Goal: Information Seeking & Learning: Learn about a topic

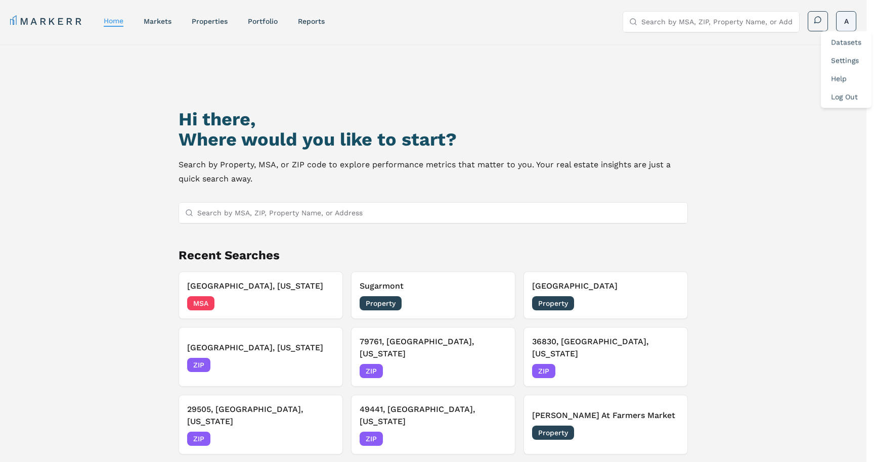
click at [839, 17] on html "MARKERR home markets properties Portfolio reports Search by MSA, ZIP, Property …" at bounding box center [437, 274] width 874 height 549
click at [845, 36] on div "Datasets" at bounding box center [846, 42] width 47 height 18
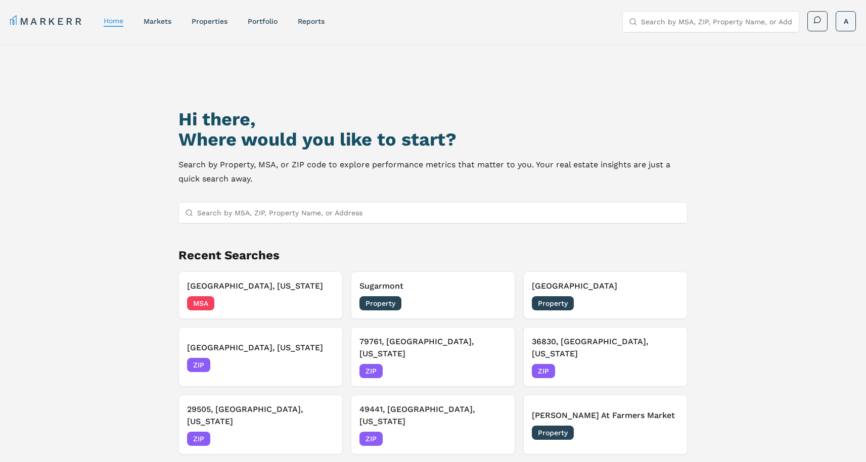
click at [841, 25] on html "MARKERR home markets properties Portfolio reports Search by MSA, ZIP, Property …" at bounding box center [433, 274] width 866 height 549
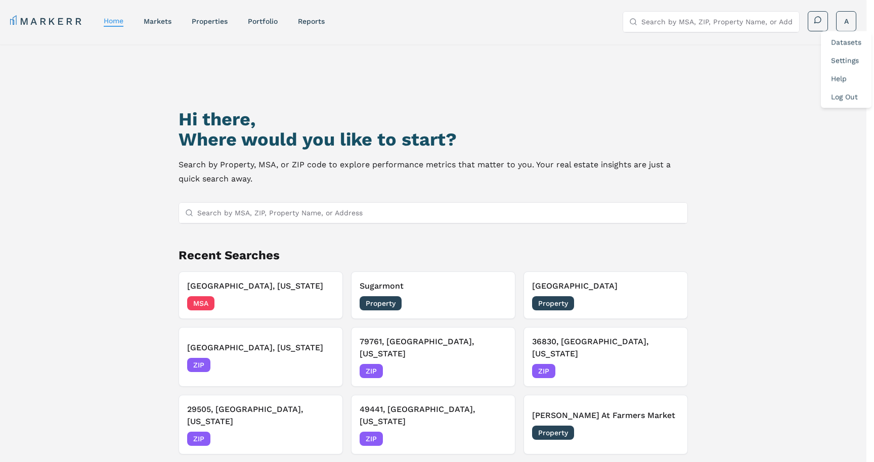
click at [842, 39] on link "Datasets" at bounding box center [846, 42] width 30 height 8
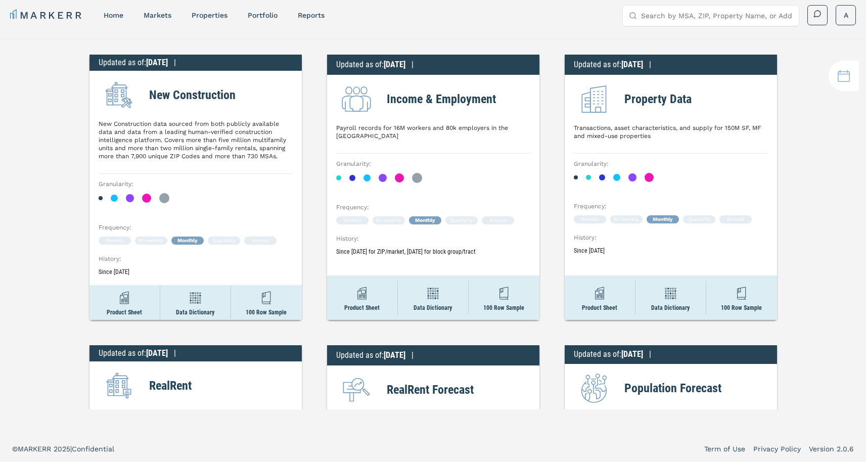
click at [127, 17] on nav "MARKERR home markets properties Portfolio reports" at bounding box center [167, 15] width 315 height 14
click at [122, 16] on link "home" at bounding box center [114, 15] width 20 height 8
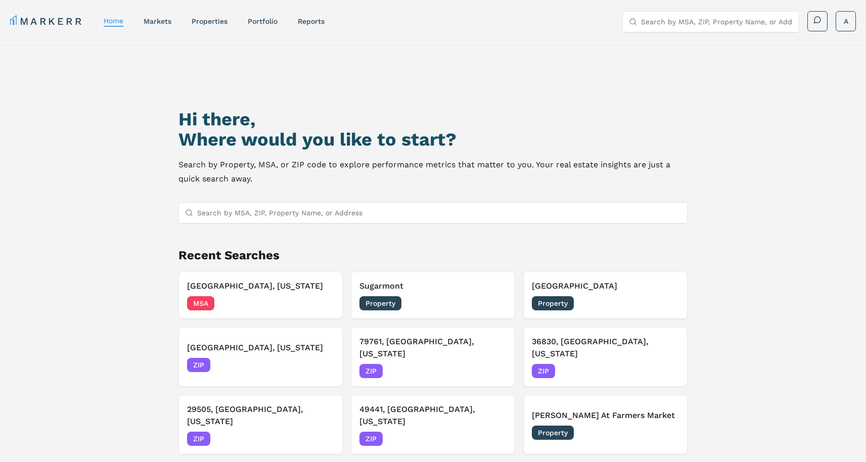
click at [298, 222] on input "Search by MSA, ZIP, Property Name, or Address" at bounding box center [439, 213] width 484 height 20
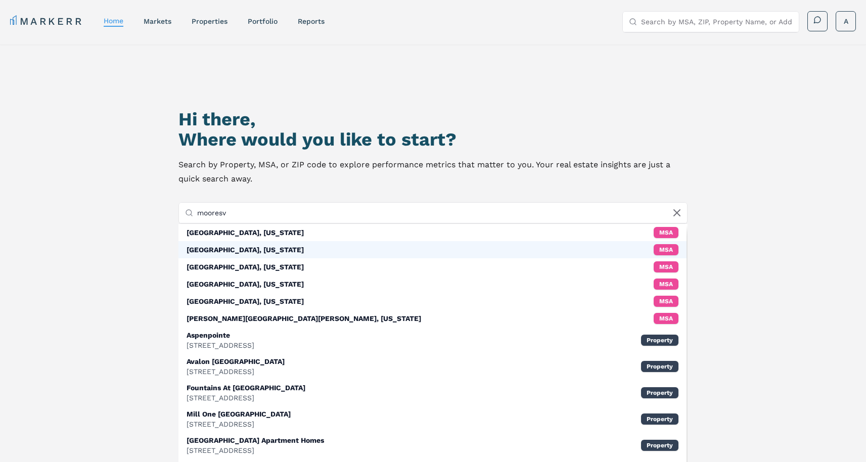
type input "mooresv"
click at [317, 254] on div "[GEOGRAPHIC_DATA], [US_STATE] MSA" at bounding box center [432, 249] width 508 height 17
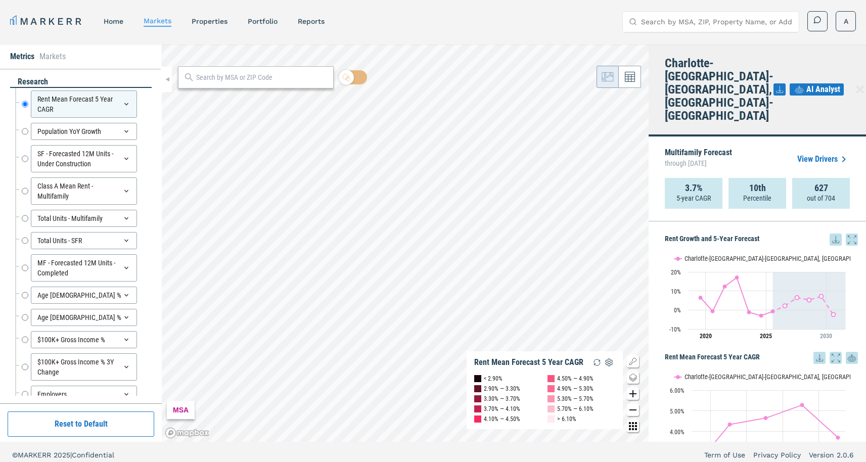
click at [400, 25] on div "MARKERR home markets properties Portfolio reports Search by MSA, ZIP, Property …" at bounding box center [433, 21] width 846 height 21
click at [117, 99] on div "Rent Mean Forecast 5 Year CAGR" at bounding box center [84, 104] width 106 height 27
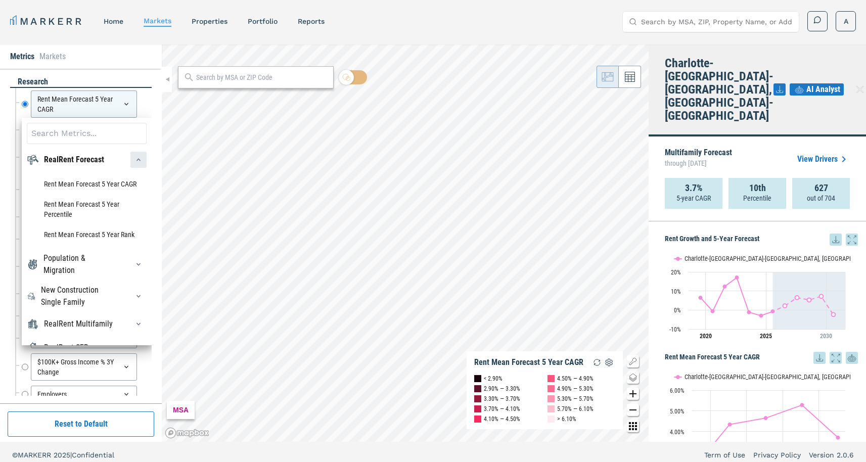
click at [137, 161] on icon "button" at bounding box center [139, 160] width 4 height 3
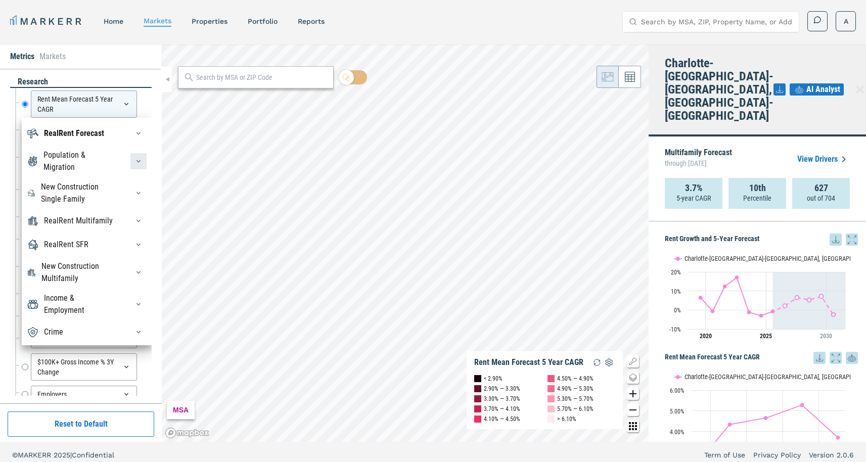
click at [135, 157] on icon "button" at bounding box center [139, 161] width 8 height 8
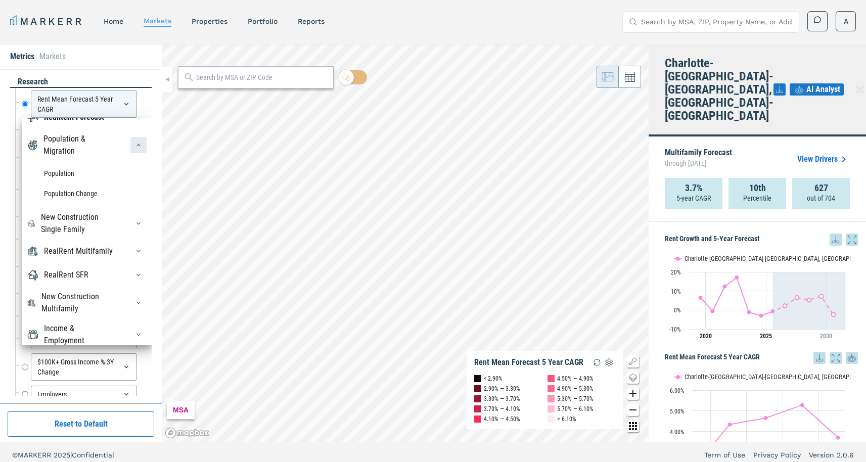
click at [137, 147] on icon "button" at bounding box center [139, 145] width 4 height 3
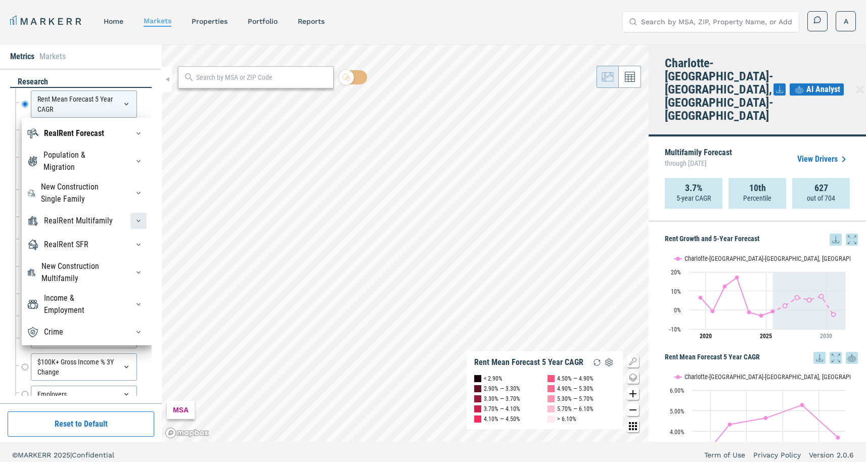
click at [130, 218] on div "button" at bounding box center [138, 221] width 16 height 16
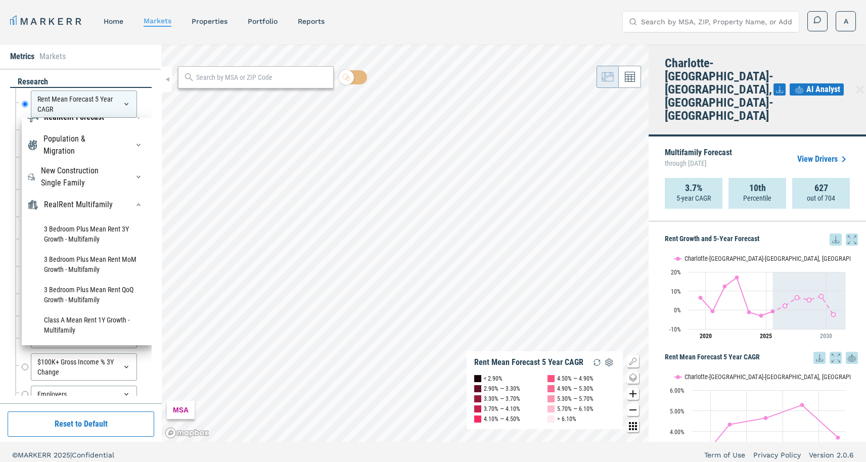
click at [124, 213] on div at bounding box center [135, 205] width 22 height 16
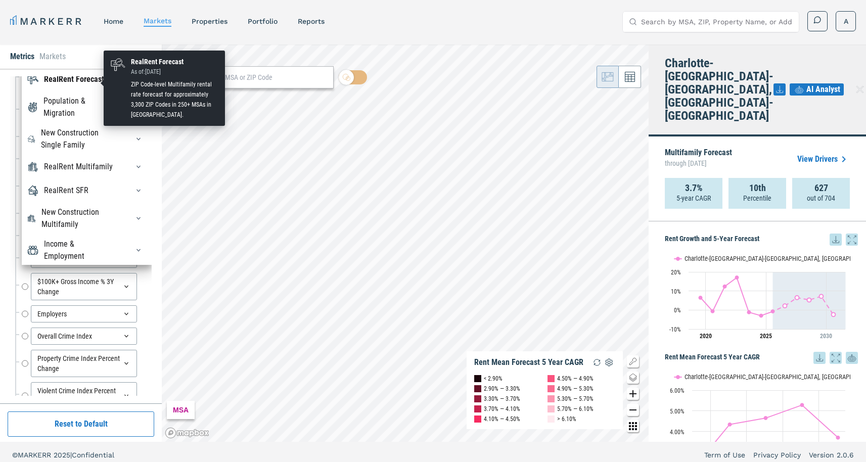
click at [96, 85] on div "RealRent Forecast" at bounding box center [74, 79] width 60 height 12
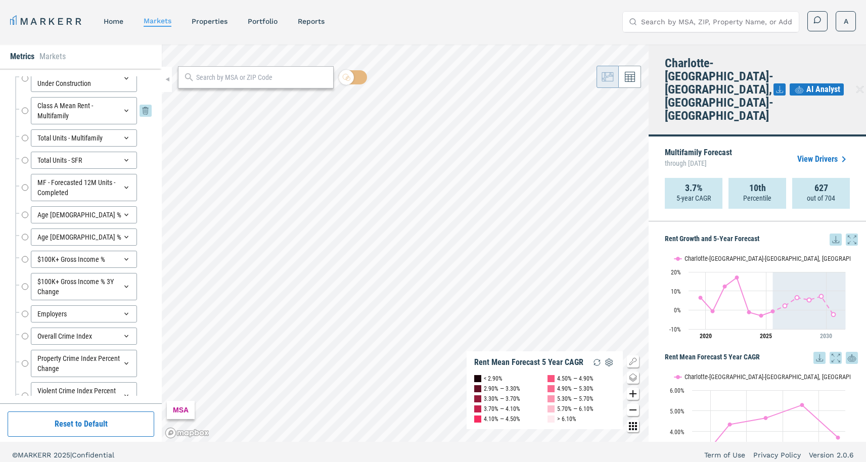
click at [26, 108] on input "Class A Mean Rent - Multifamily" at bounding box center [25, 110] width 7 height 27
radio input "false"
radio input "true"
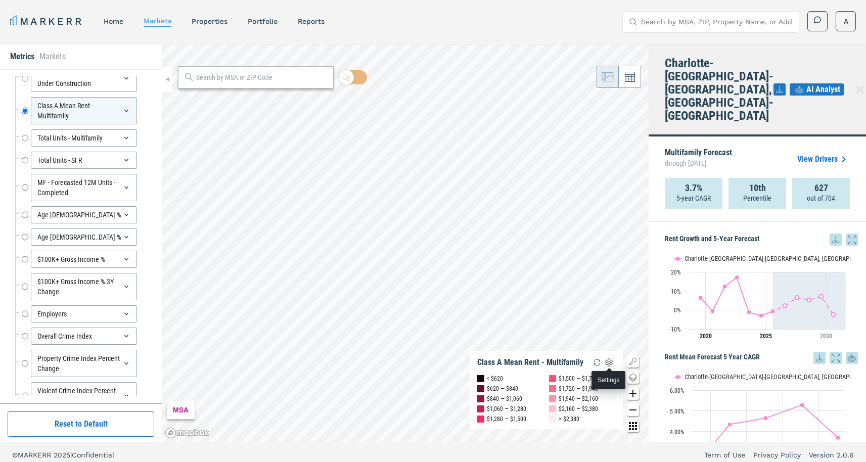
click at [608, 363] on img "button" at bounding box center [609, 362] width 12 height 12
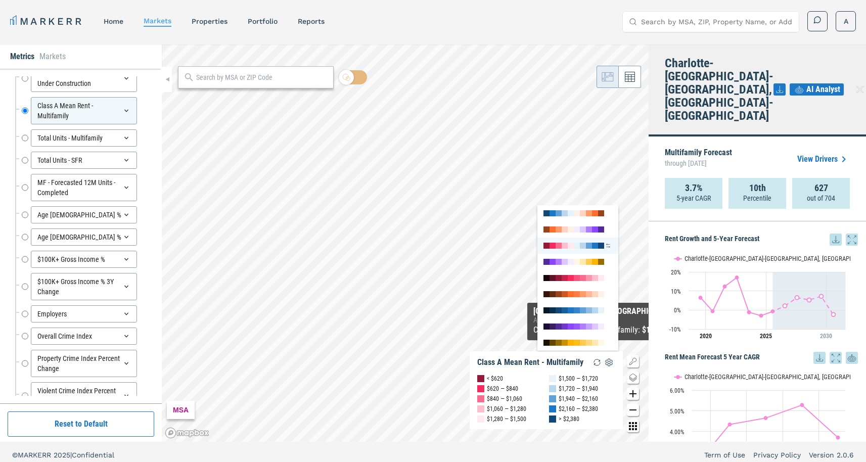
click at [568, 241] on div at bounding box center [578, 246] width 81 height 16
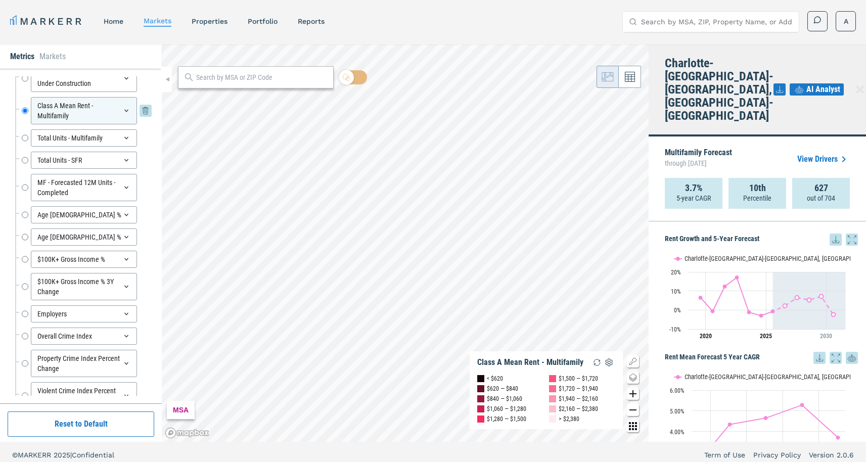
click at [113, 107] on div "Class A Mean Rent - Multifamily" at bounding box center [84, 110] width 106 height 27
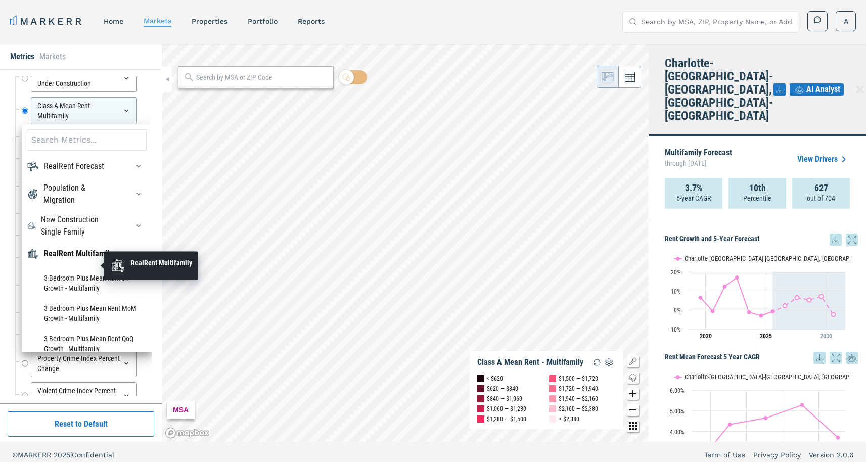
click at [82, 259] on div "RealRent Multifamily" at bounding box center [78, 254] width 69 height 12
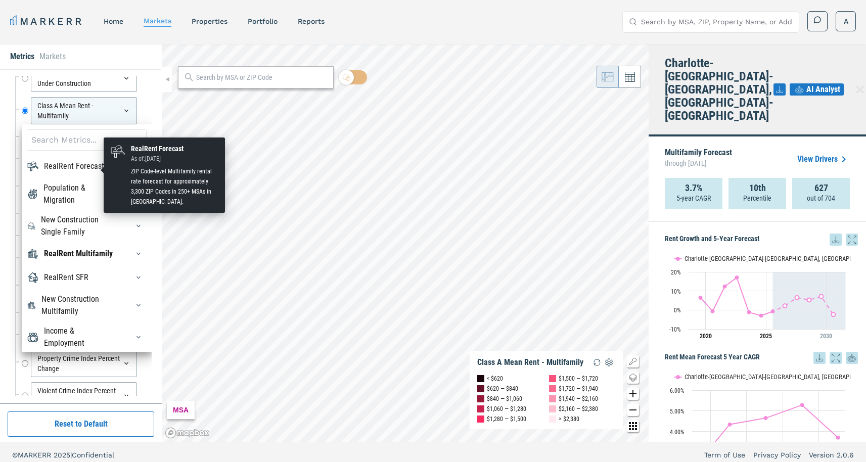
click at [78, 163] on div "RealRent Forecast" at bounding box center [74, 166] width 60 height 12
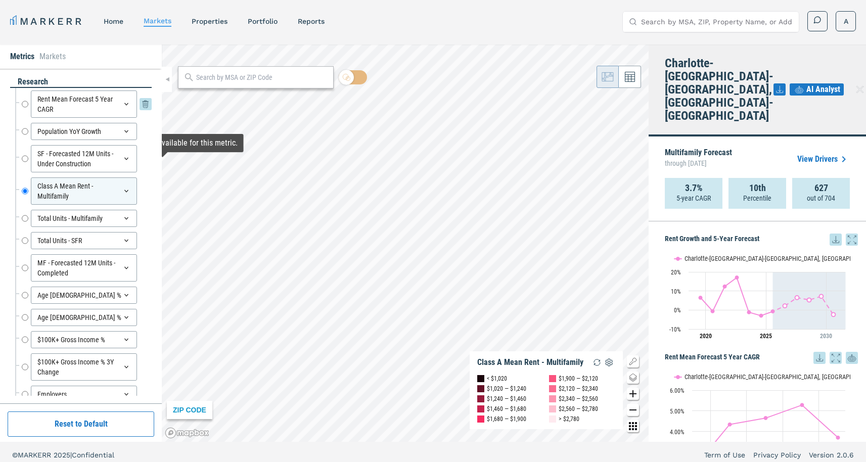
click at [26, 103] on input "Rent Mean Forecast 5 Year CAGR" at bounding box center [25, 104] width 7 height 27
radio input "true"
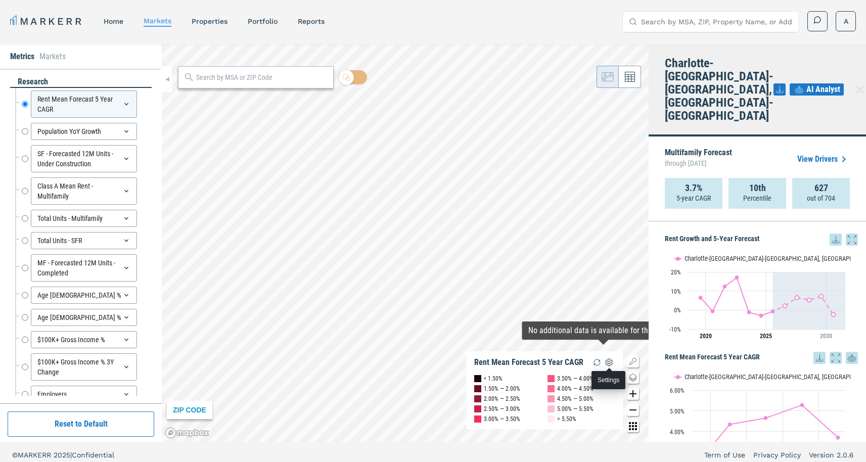
click at [606, 358] on img "button" at bounding box center [609, 362] width 12 height 12
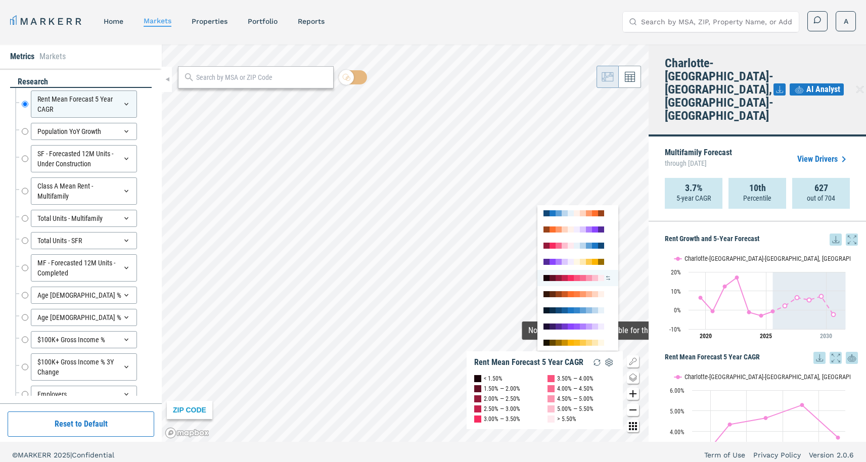
click at [584, 278] on div at bounding box center [583, 278] width 6 height 6
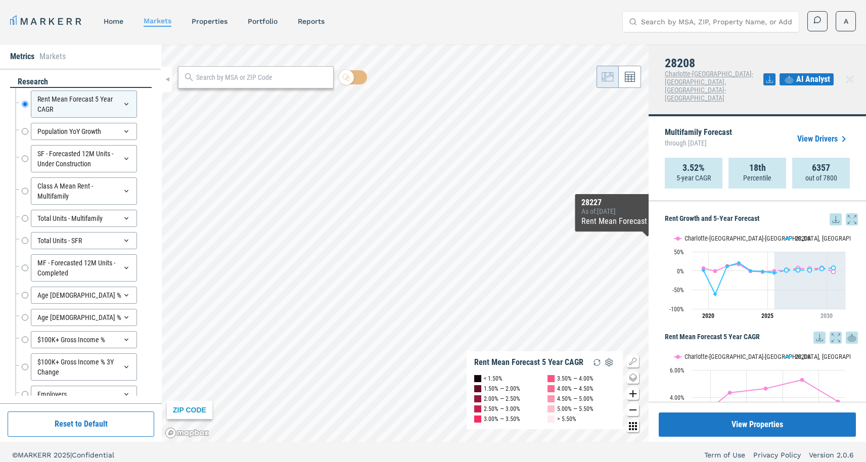
click at [807, 133] on link "View Drivers" at bounding box center [823, 139] width 53 height 12
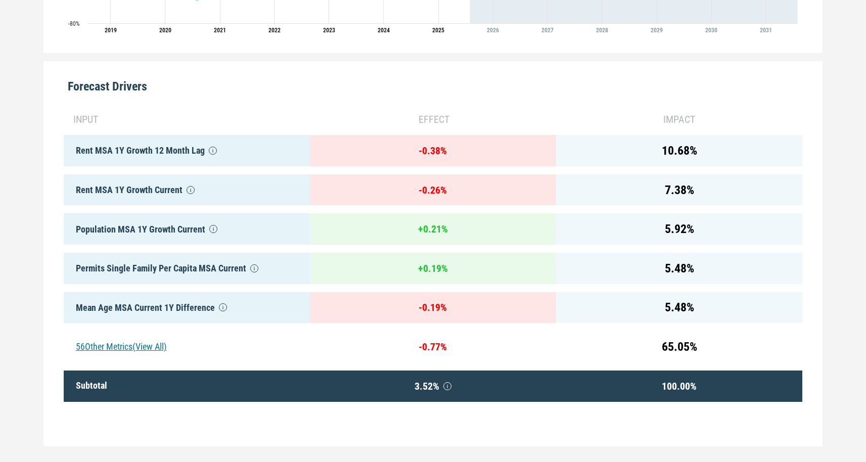
scroll to position [446, 0]
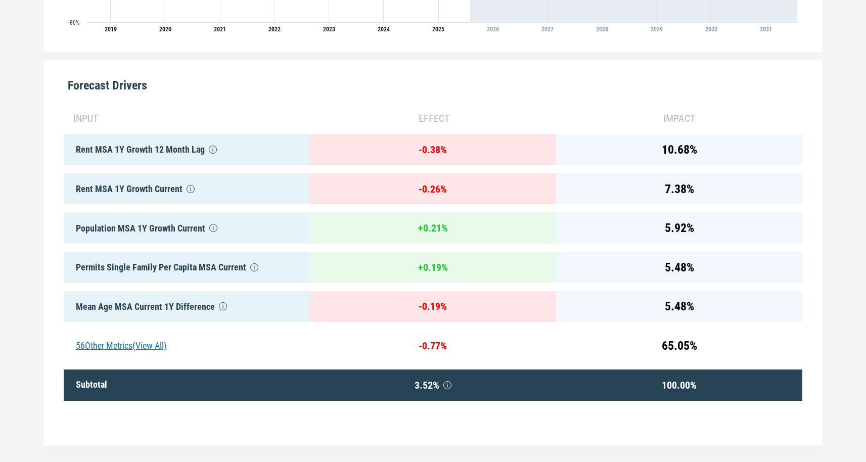
click at [150, 343] on div "56 Other Metrics (View All)" at bounding box center [187, 345] width 246 height 31
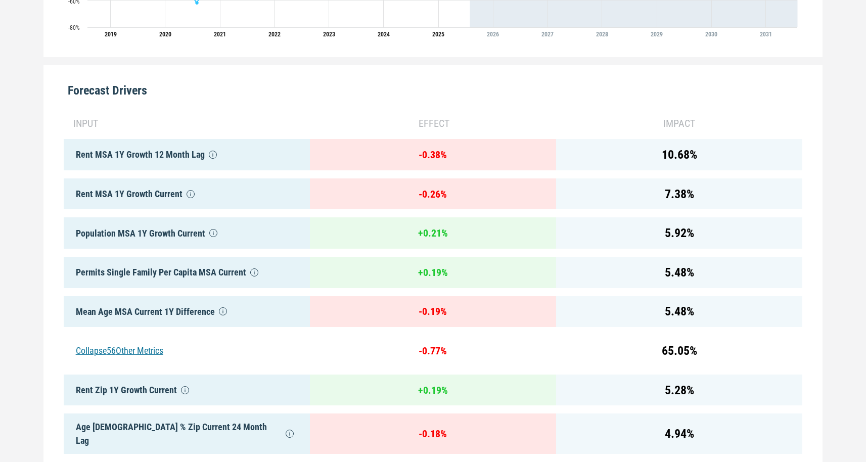
scroll to position [0, 0]
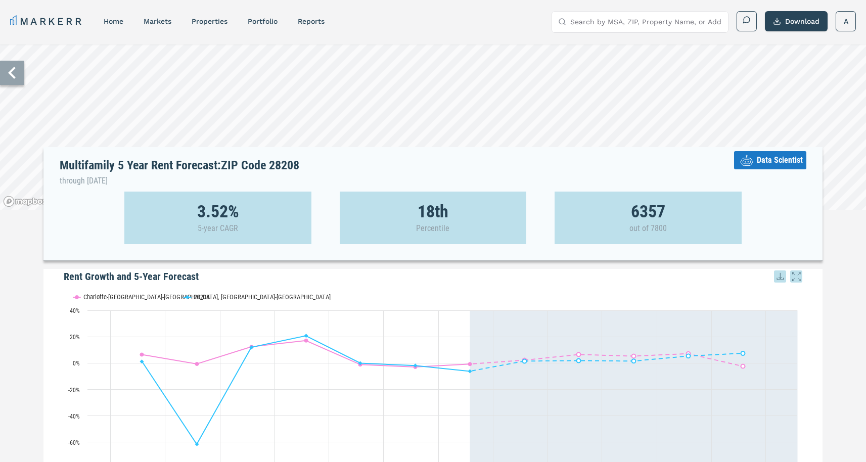
click at [764, 157] on span "Data Scientist" at bounding box center [780, 160] width 46 height 12
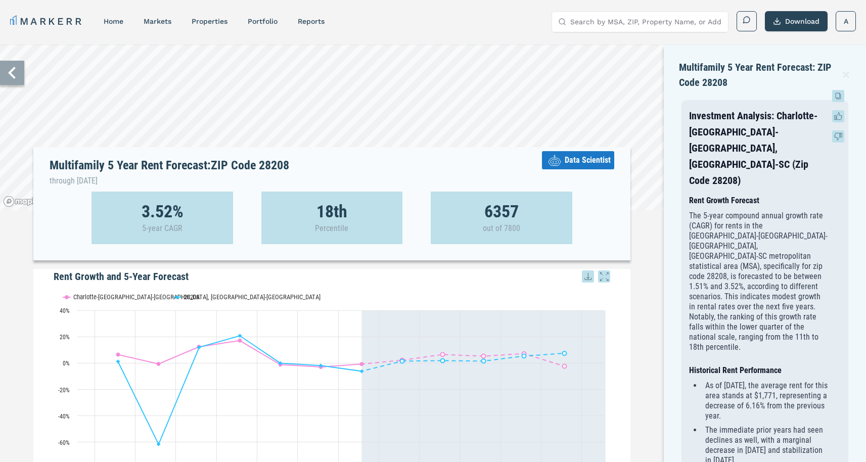
click at [836, 94] on icon at bounding box center [838, 95] width 4 height 5
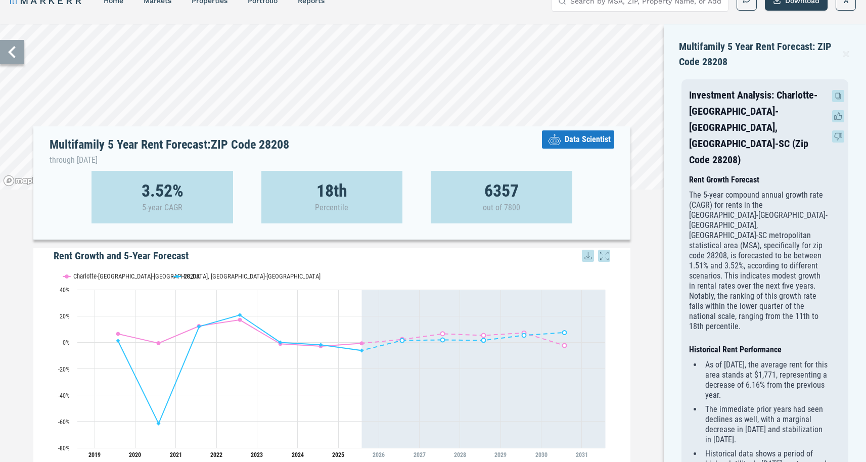
scroll to position [20, 0]
click at [583, 143] on span "Data Scientist" at bounding box center [588, 140] width 46 height 12
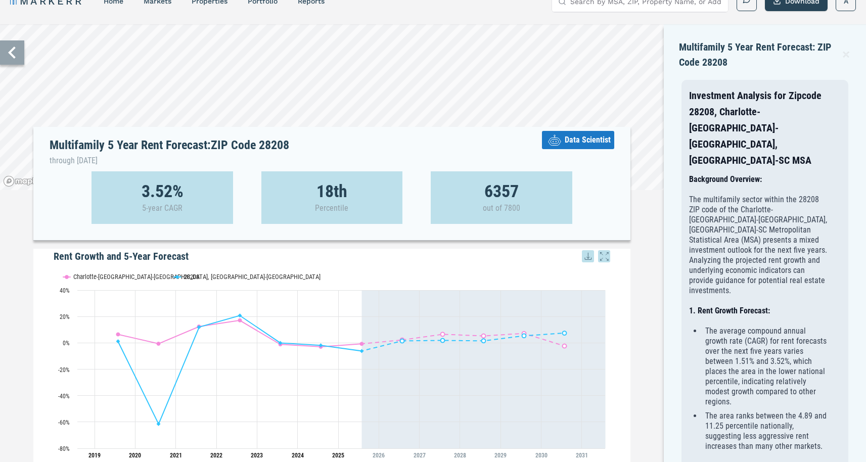
click at [12, 59] on icon at bounding box center [12, 52] width 24 height 24
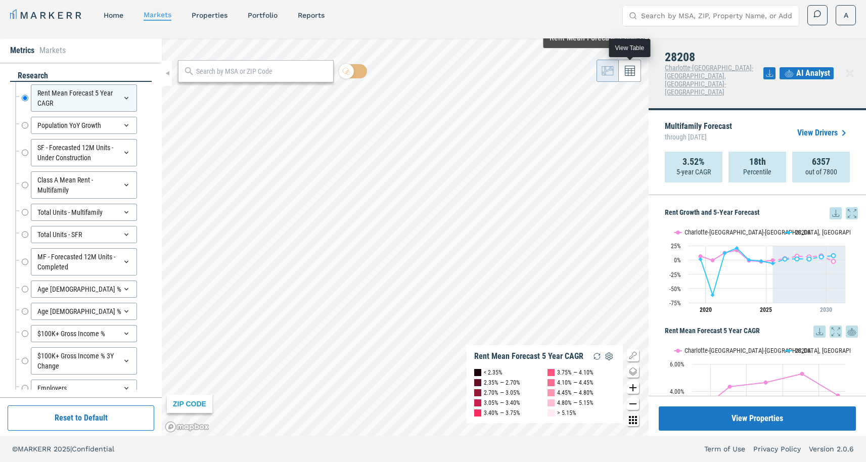
click at [621, 73] on button at bounding box center [630, 71] width 22 height 22
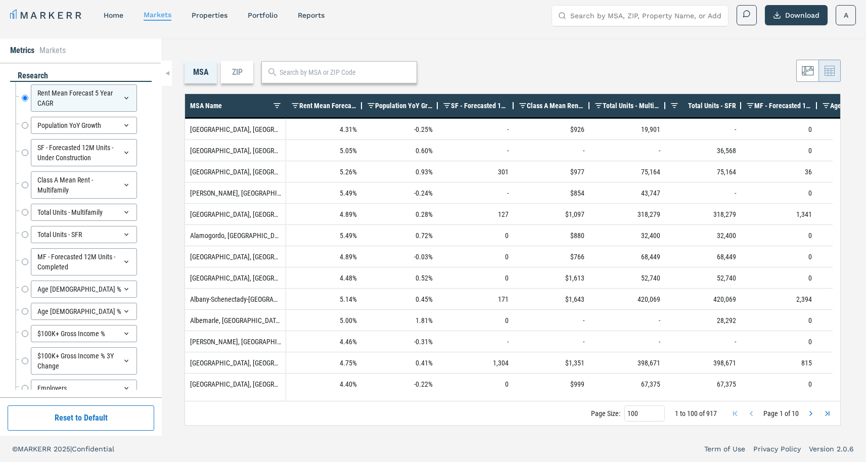
click at [397, 101] on div "Population YoY Growth" at bounding box center [404, 106] width 58 height 18
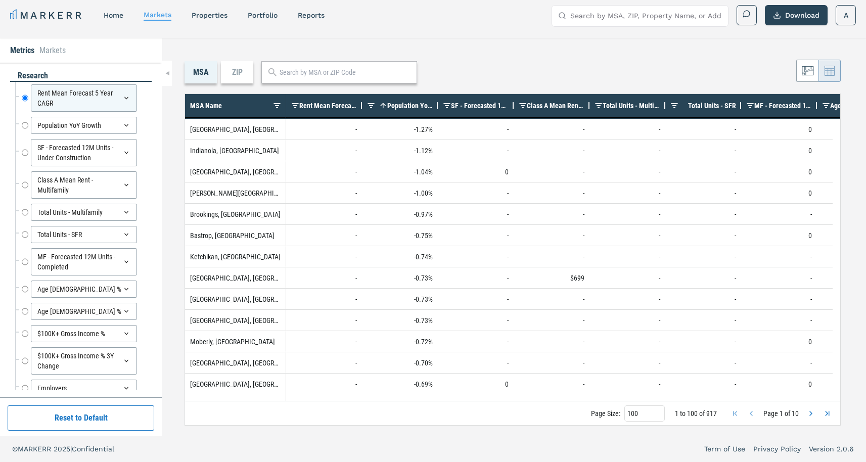
click at [395, 105] on span "Population YoY Growth" at bounding box center [410, 106] width 46 height 8
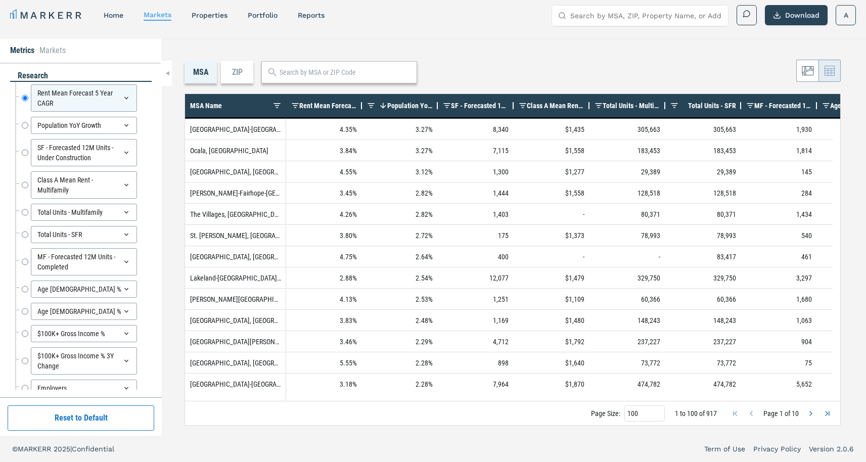
click at [232, 74] on div "ZIP" at bounding box center [237, 72] width 32 height 22
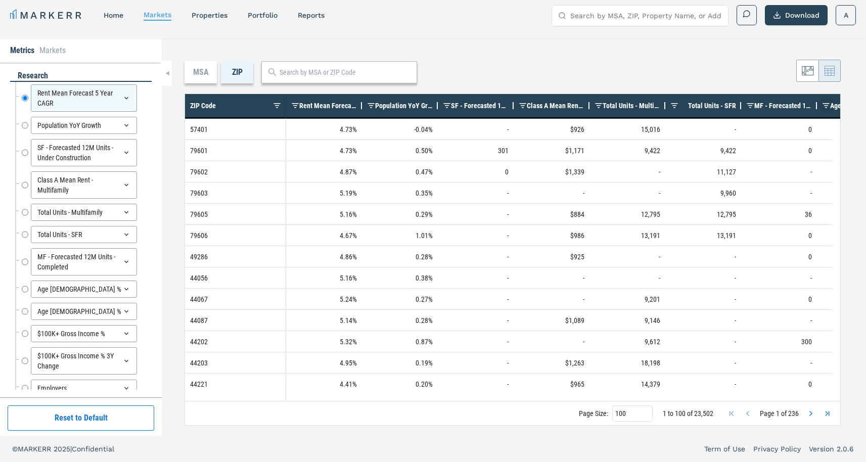
click at [826, 102] on span at bounding box center [826, 106] width 8 height 8
click at [800, 12] on button "Download" at bounding box center [796, 15] width 63 height 20
click at [764, 53] on div "MSA ZIP Press ENTER to sort. Press CTRL ENTER to open filter Drag here to set r…" at bounding box center [514, 236] width 704 height 397
click at [222, 13] on link "properties" at bounding box center [210, 15] width 36 height 8
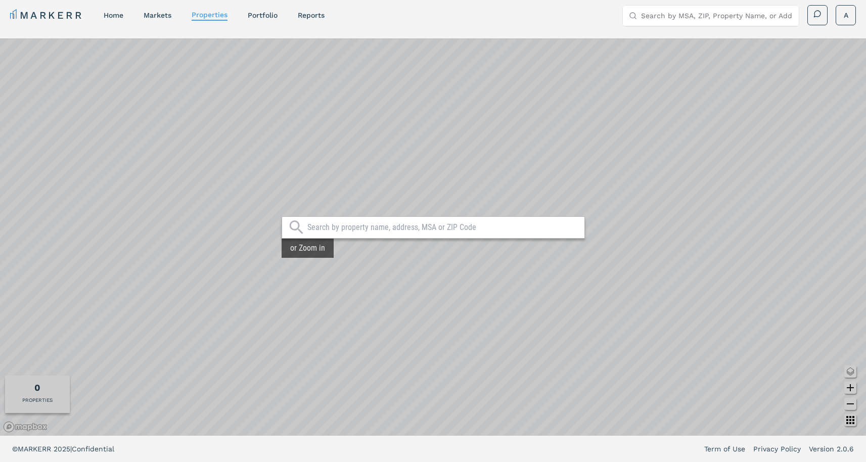
click at [350, 230] on input "text" at bounding box center [443, 227] width 272 height 10
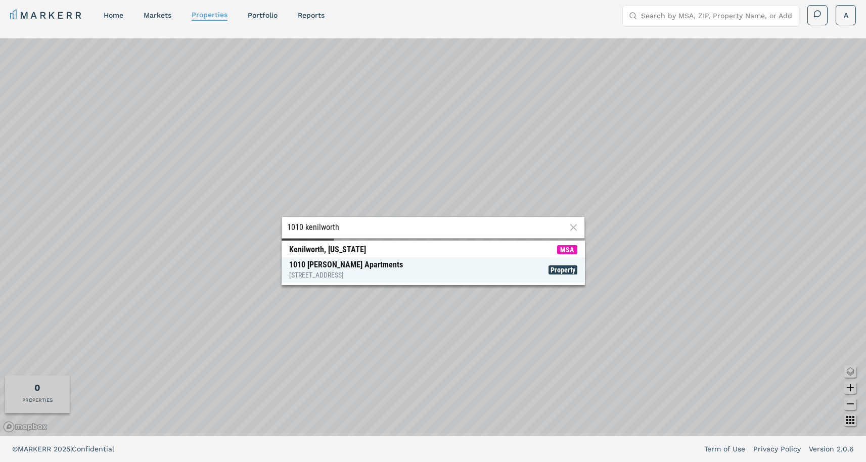
type input "1010 kenilworth"
click at [345, 269] on div "[GEOGRAPHIC_DATA][PERSON_NAME] [STREET_ADDRESS]" at bounding box center [346, 270] width 114 height 20
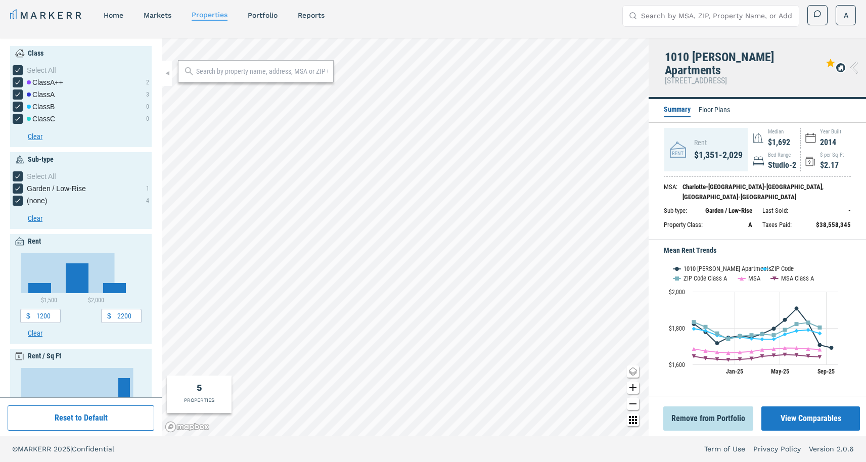
type input "1000"
type input "6000"
type input "1"
type input "4"
type input "1920"
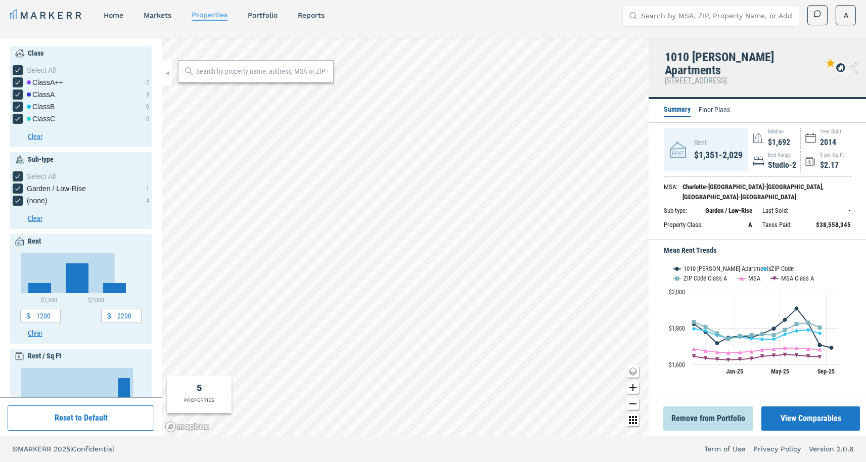
type input "2040"
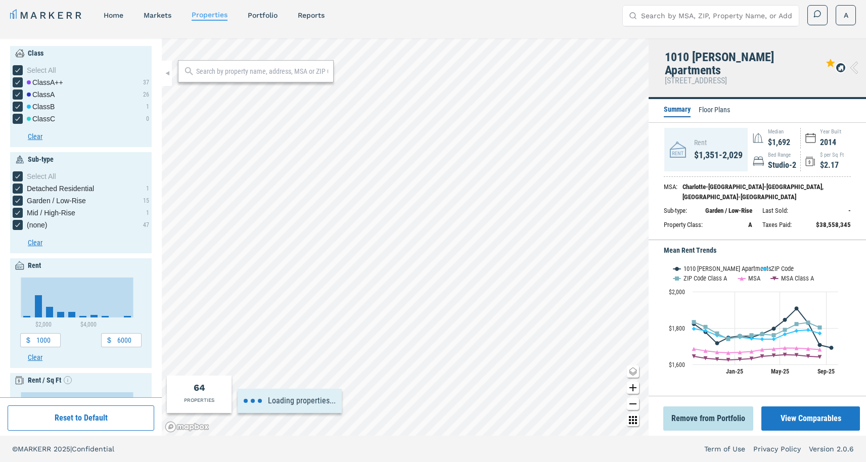
type input "3500"
type input "3.5"
type input "2020"
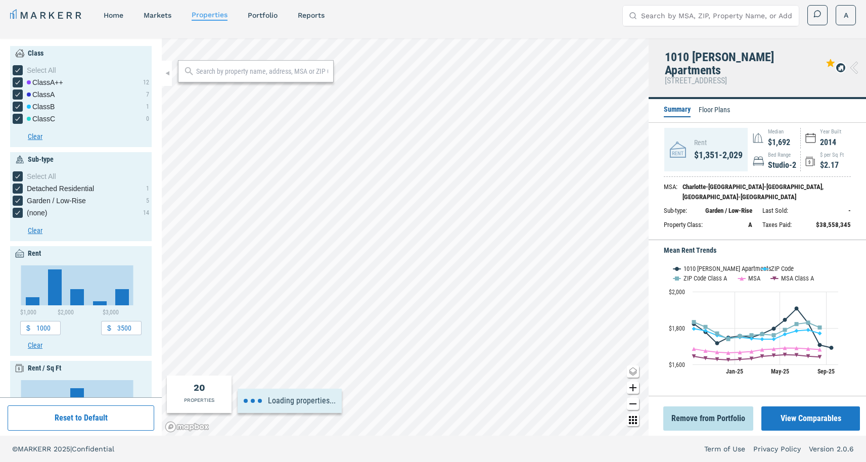
type input "500"
type input "6000"
type input "0.5"
type input "5"
type input "1900"
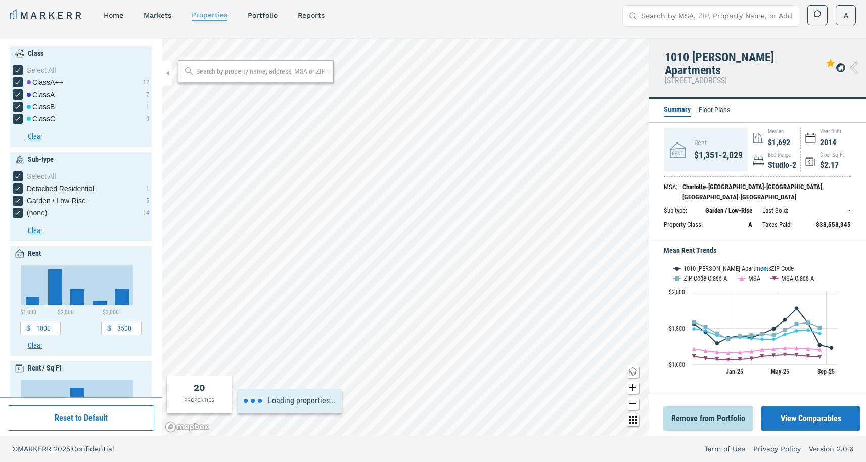
type input "2040"
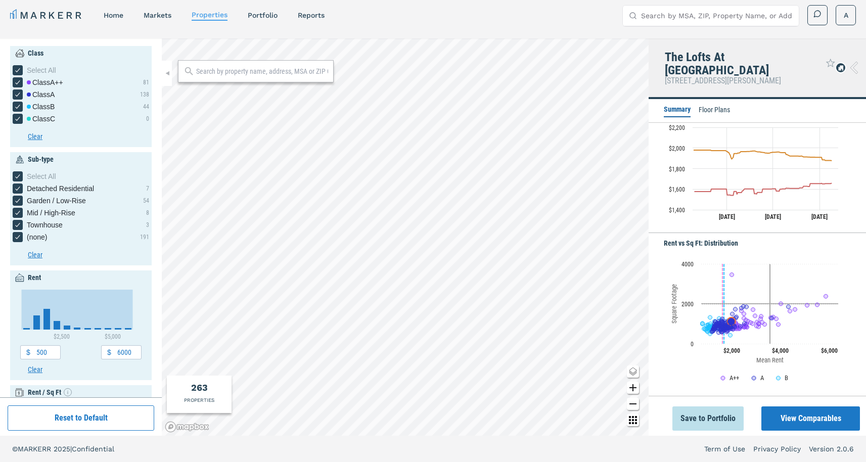
scroll to position [305, 0]
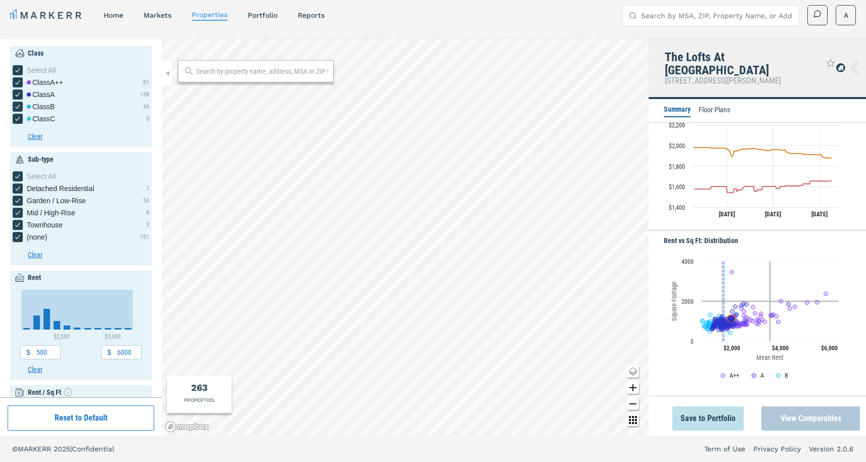
click at [790, 419] on button "View Comparables" at bounding box center [811, 419] width 99 height 24
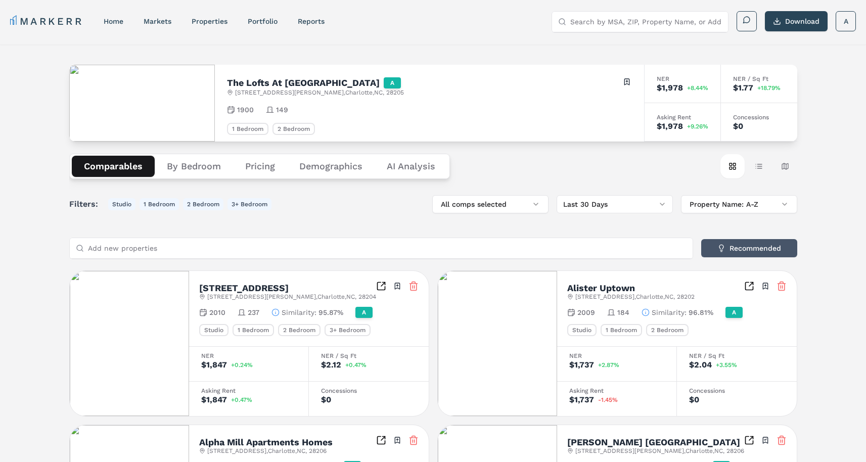
click at [783, 241] on button "Recommended" at bounding box center [749, 248] width 96 height 18
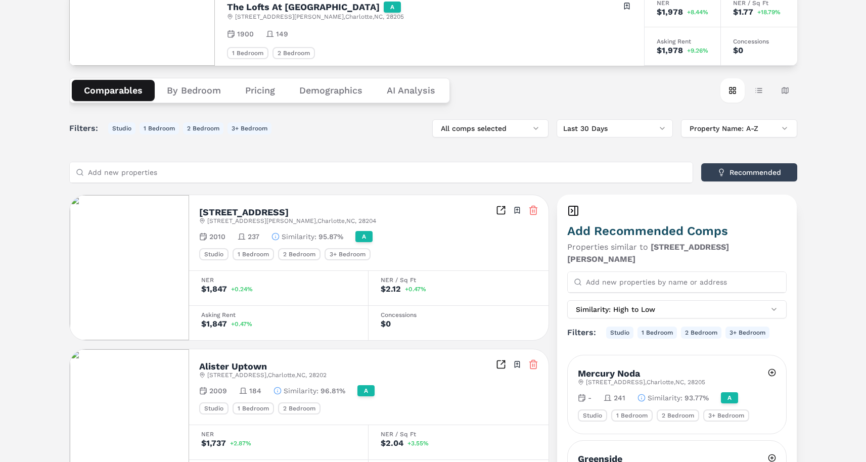
scroll to position [110, 0]
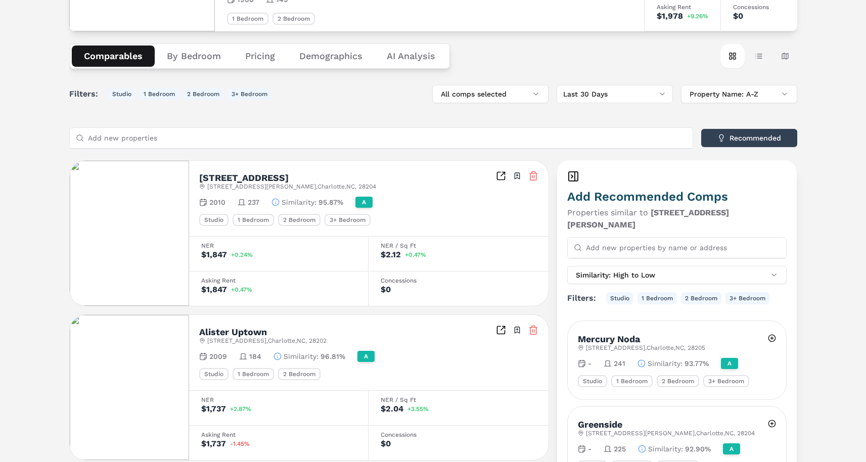
click at [534, 326] on icon at bounding box center [533, 327] width 4 height 2
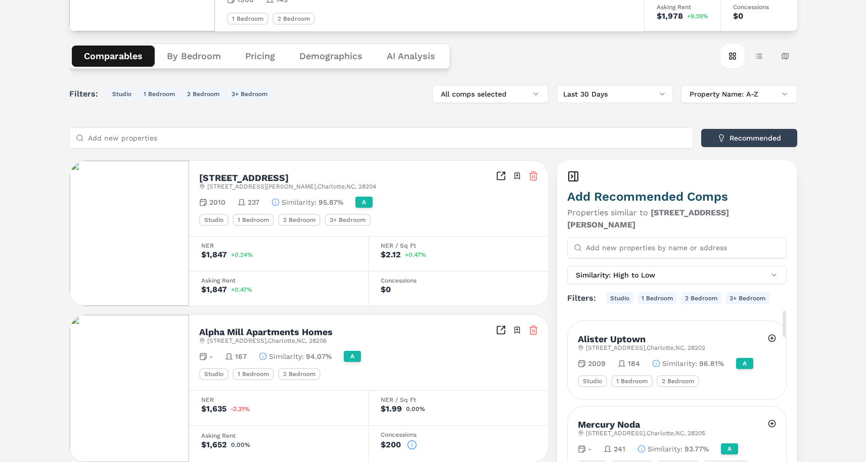
click at [779, 326] on div "Alister Uptown [STREET_ADDRESS] 2009 184 Similarity : 96.81% A Studio 1 Bedroom…" at bounding box center [677, 360] width 219 height 78
click at [775, 329] on button at bounding box center [772, 338] width 8 height 18
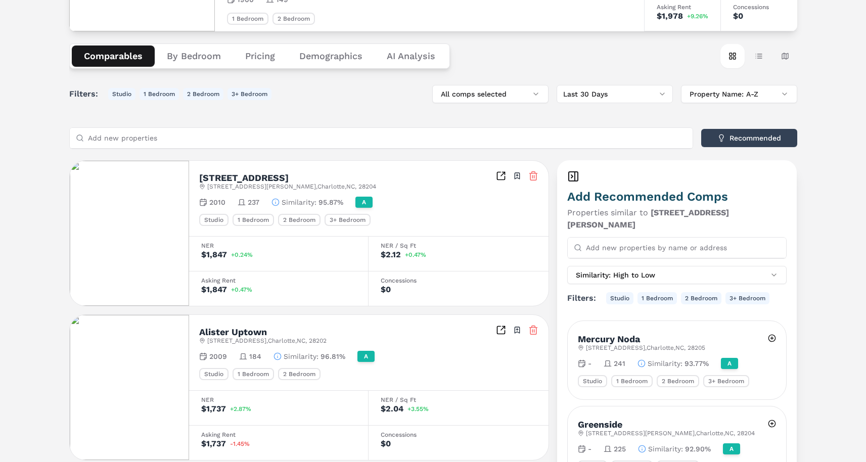
click at [177, 57] on button "By Bedroom" at bounding box center [194, 56] width 78 height 21
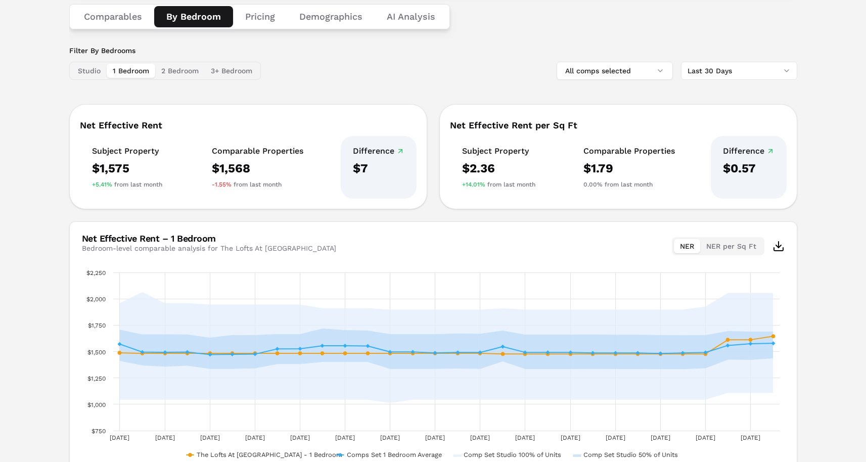
scroll to position [155, 0]
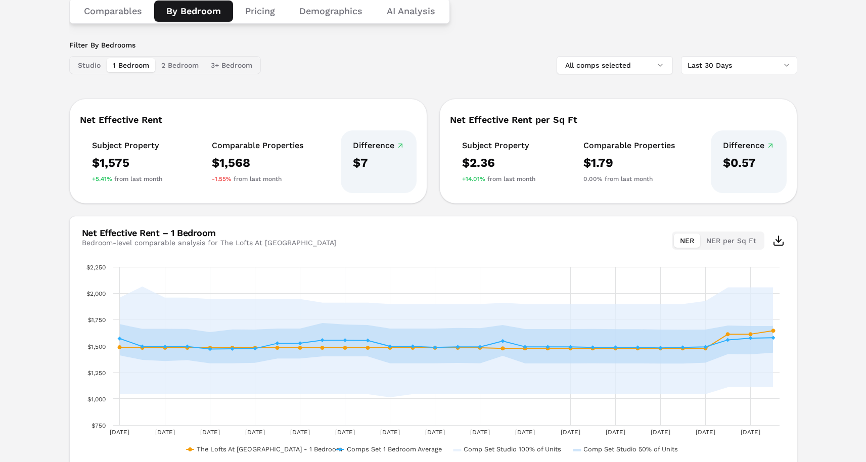
click at [770, 62] on html "MARKERR home markets properties Portfolio reports Search by MSA, ZIP, Property …" at bounding box center [433, 180] width 866 height 670
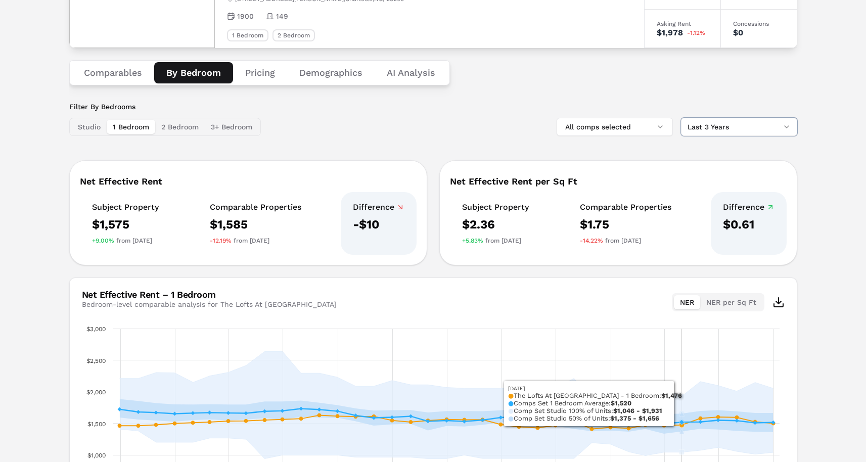
scroll to position [0, 0]
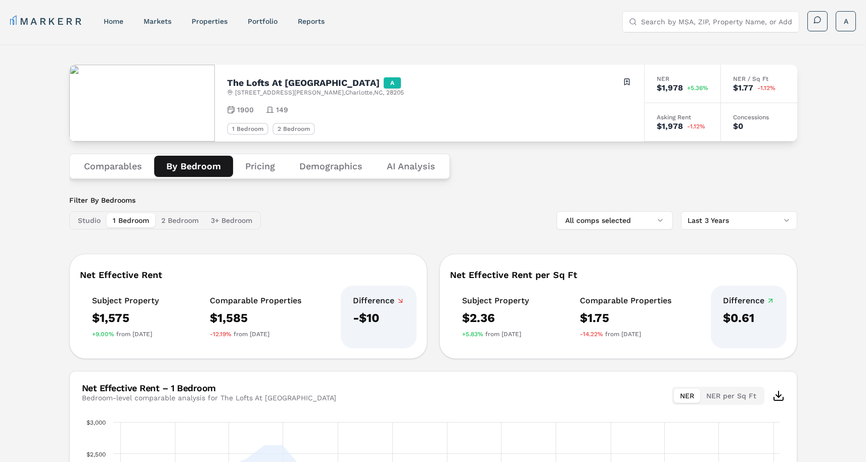
click at [250, 166] on button "Pricing" at bounding box center [260, 166] width 54 height 21
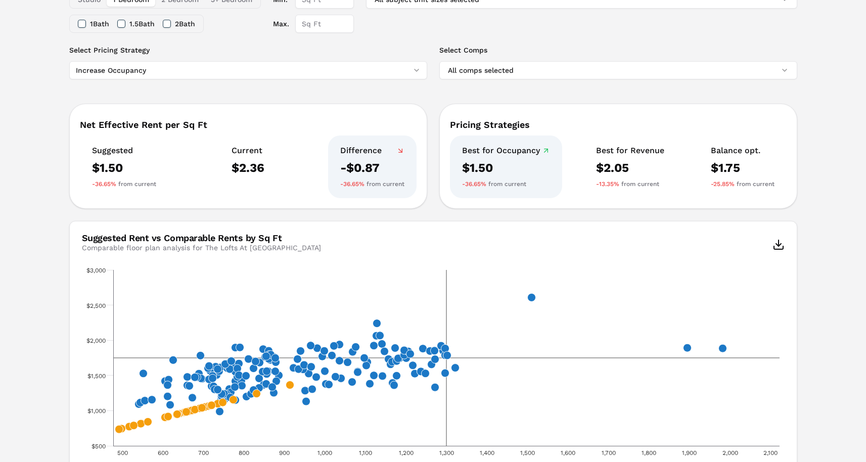
scroll to position [222, 0]
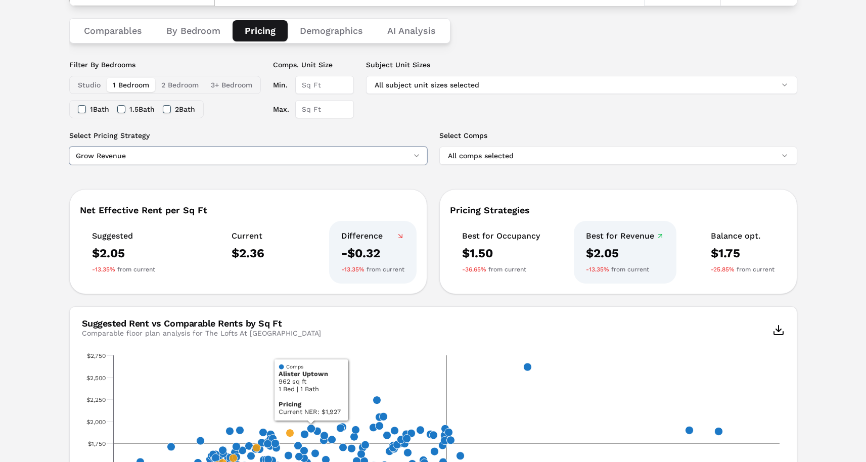
scroll to position [125, 0]
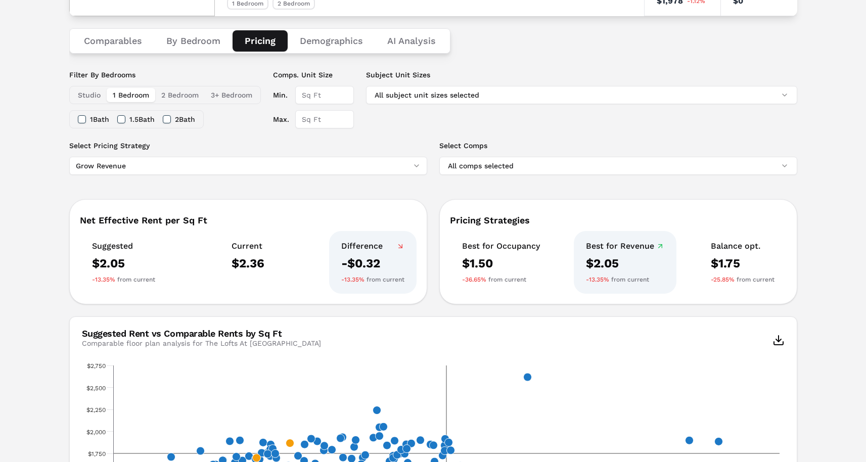
click at [336, 46] on button "Demographics" at bounding box center [331, 40] width 87 height 21
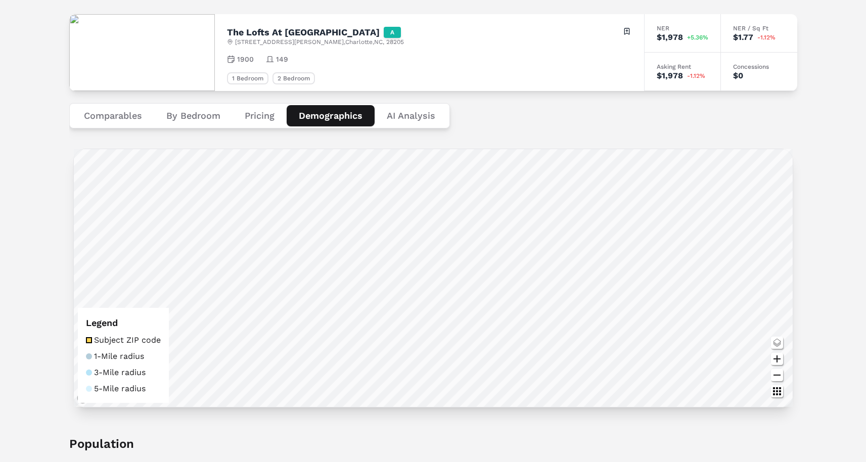
scroll to position [46, 0]
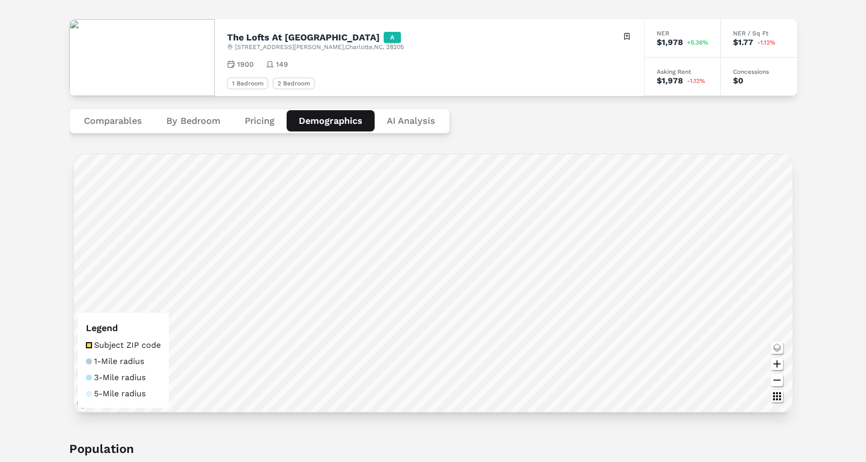
click at [130, 119] on button "Comparables" at bounding box center [113, 120] width 82 height 21
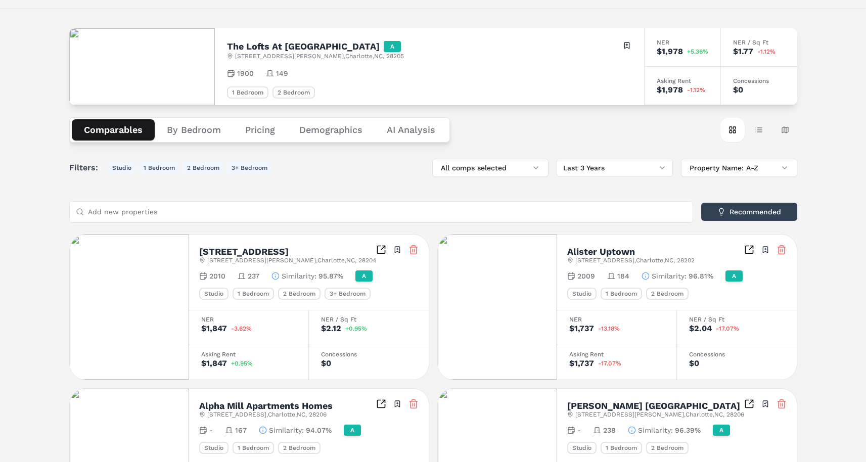
scroll to position [0, 0]
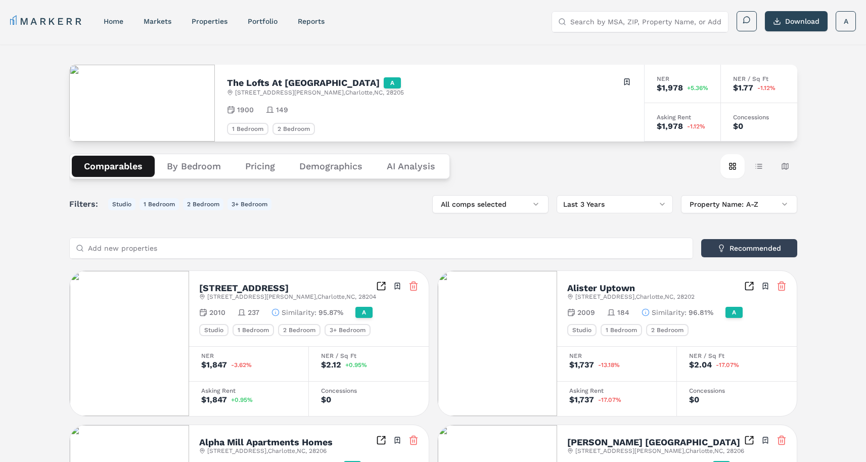
click at [656, 18] on input "Search by MSA, ZIP, Property Name, or Address" at bounding box center [646, 22] width 152 height 20
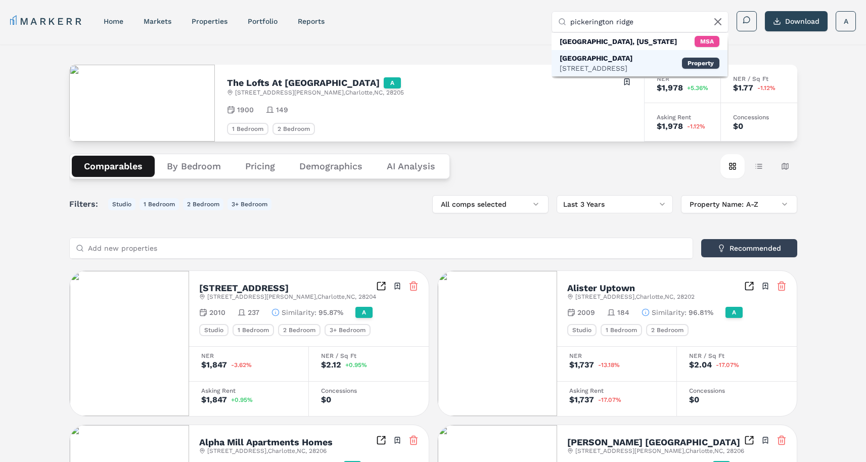
type input "pickerington ridge"
click at [576, 65] on div "[STREET_ADDRESS]" at bounding box center [596, 68] width 73 height 10
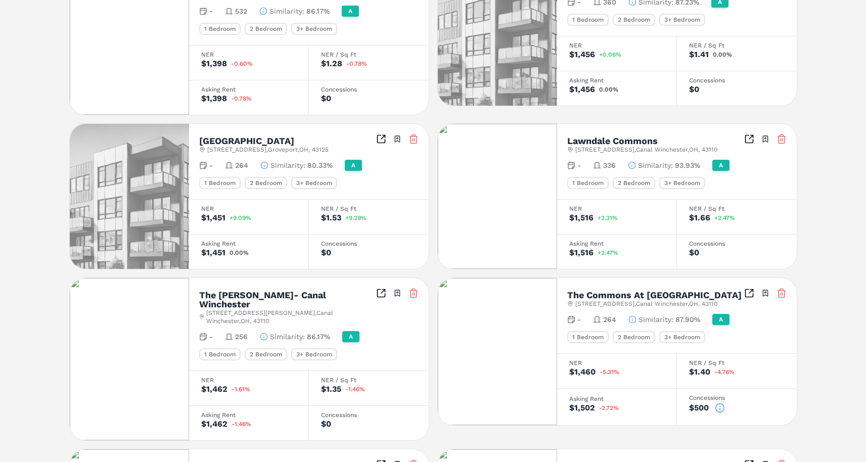
scroll to position [322, 0]
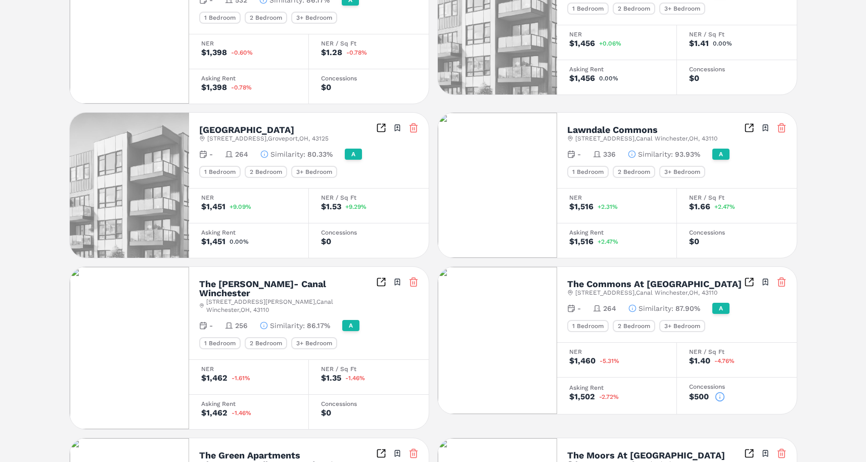
click at [720, 392] on icon at bounding box center [720, 397] width 10 height 10
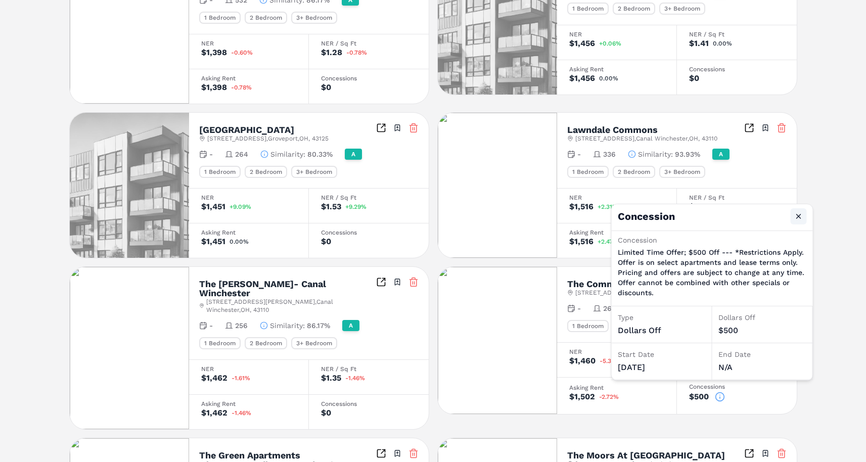
click at [802, 214] on button "Close" at bounding box center [799, 216] width 16 height 16
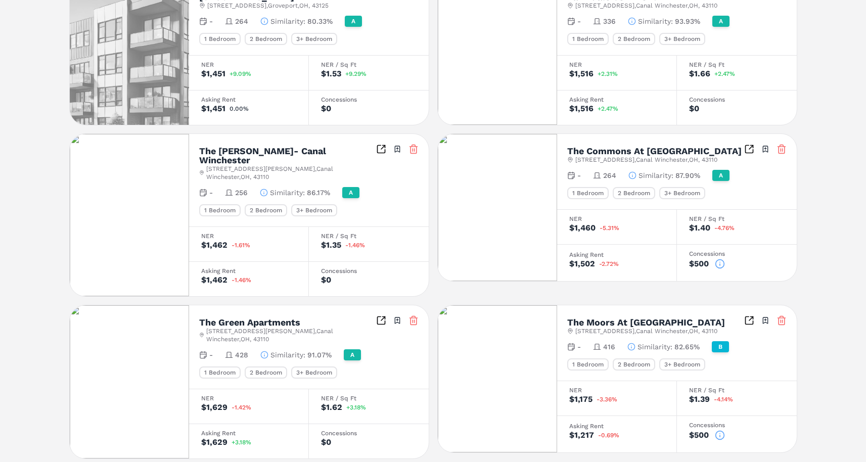
scroll to position [473, 0]
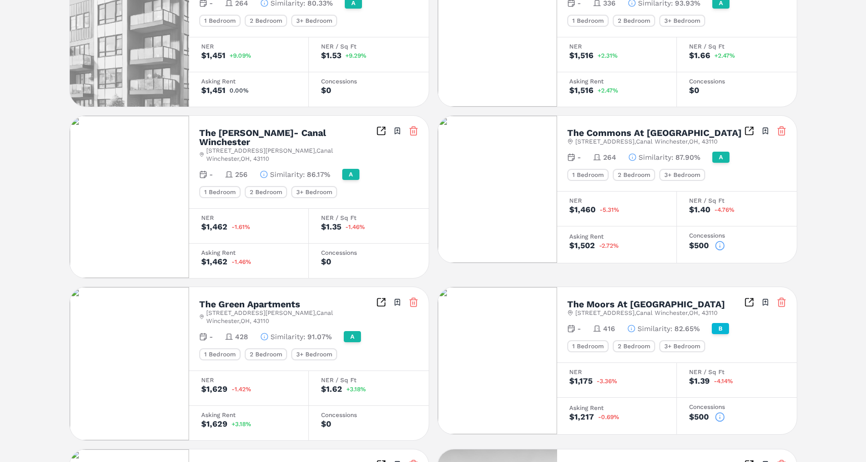
click at [720, 412] on icon at bounding box center [720, 417] width 10 height 10
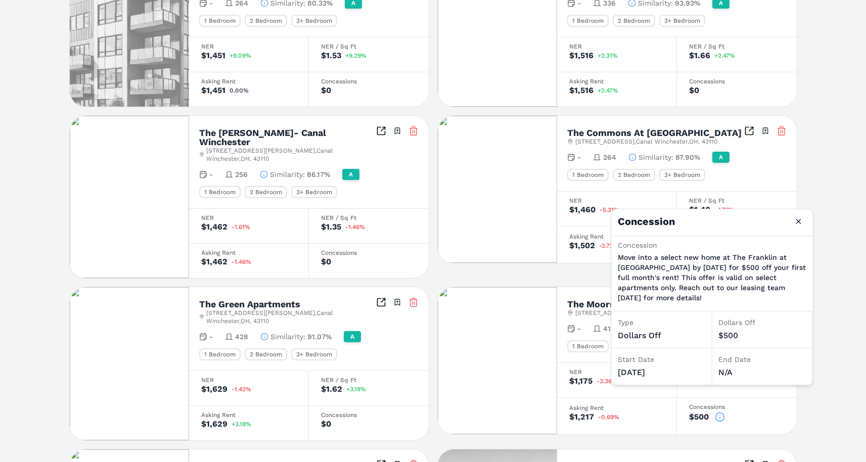
click at [720, 412] on icon at bounding box center [720, 417] width 10 height 10
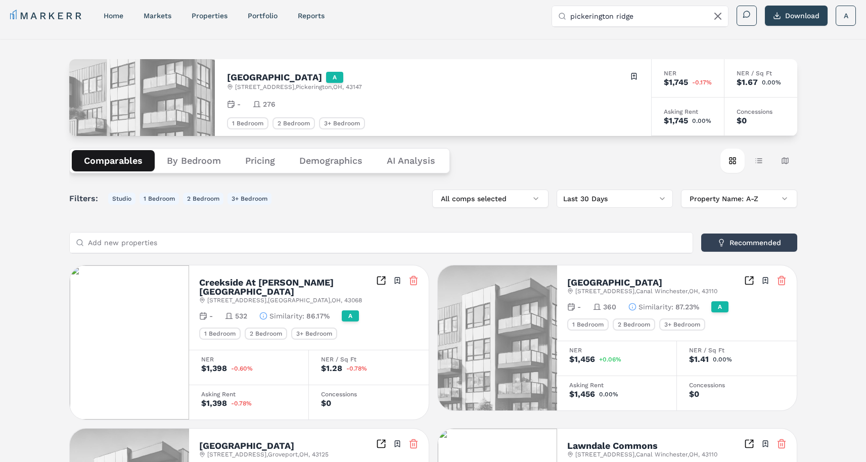
scroll to position [0, 0]
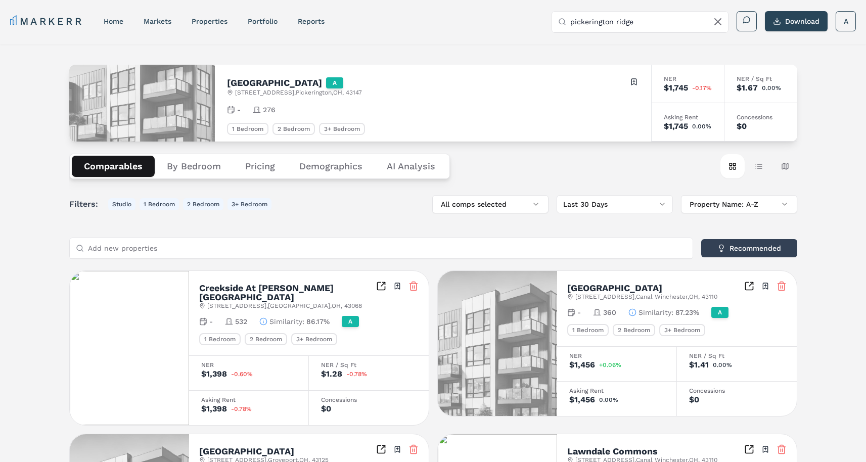
click at [183, 166] on button "By Bedroom" at bounding box center [194, 166] width 78 height 21
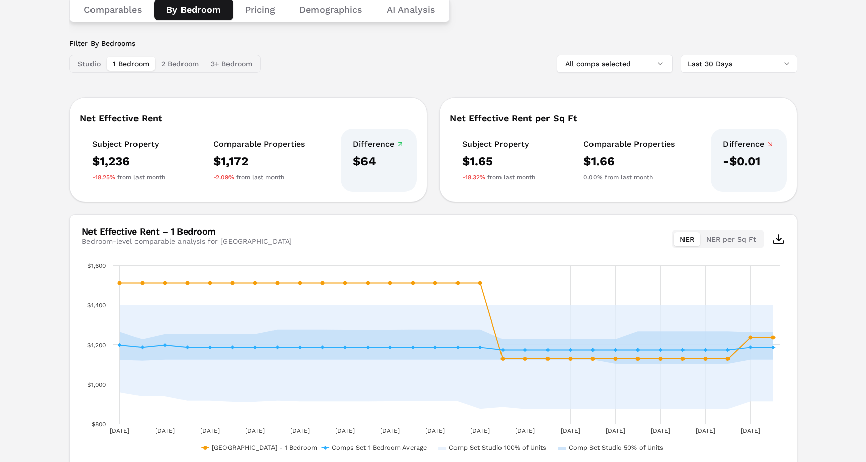
scroll to position [41, 0]
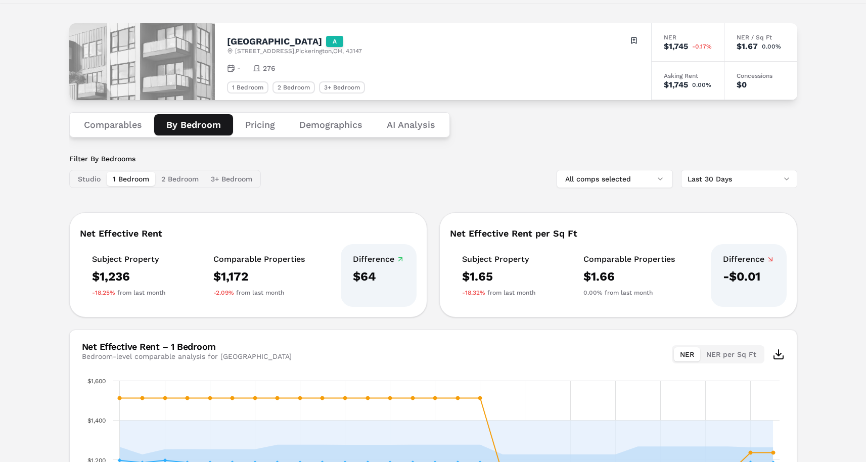
drag, startPoint x: 757, startPoint y: 166, endPoint x: 750, endPoint y: 179, distance: 14.7
click at [757, 167] on div "Filter By Bedrooms Studio 1 Bedroom 2 Bedroom 3+ Bedroom All comps selected Las…" at bounding box center [433, 171] width 728 height 34
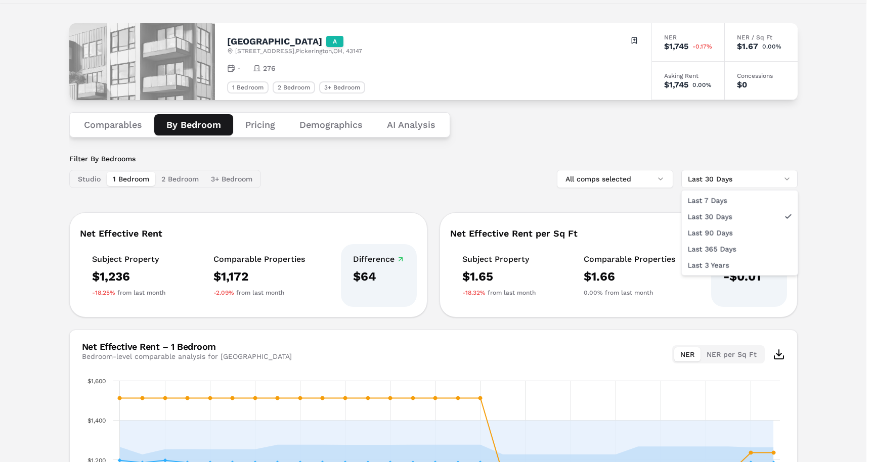
click at [750, 179] on html "MARKERR home markets properties Portfolio reports Search by MSA, ZIP, Property …" at bounding box center [437, 294] width 874 height 670
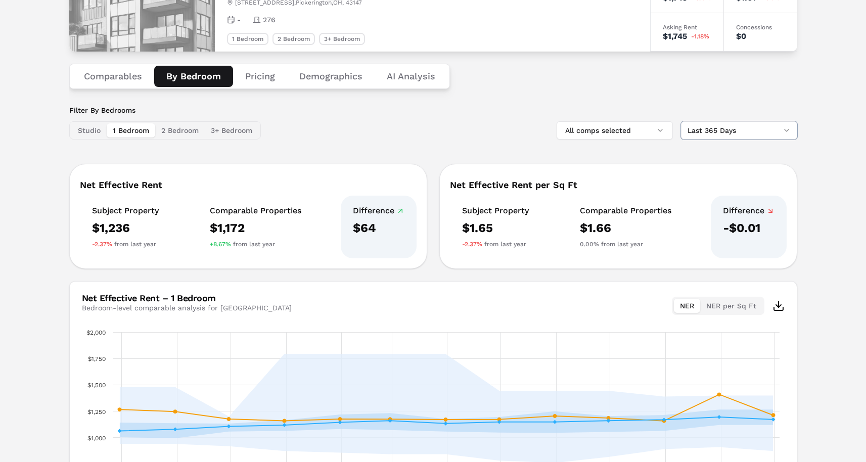
scroll to position [87, 0]
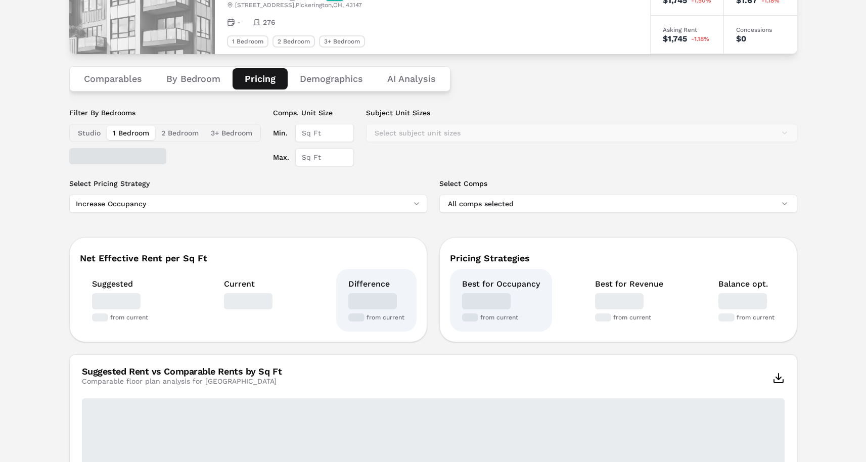
click at [273, 83] on button "Pricing" at bounding box center [260, 78] width 55 height 21
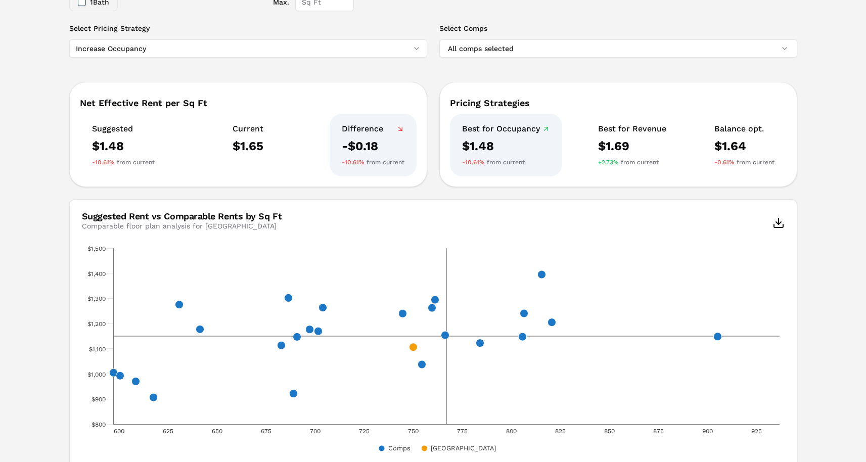
scroll to position [272, 0]
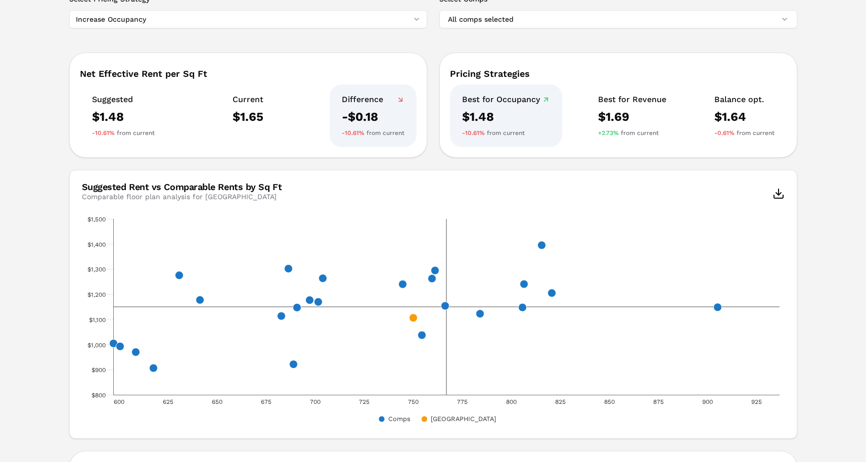
click at [191, 19] on html "MARKERR home markets properties Portfolio reports Search by MSA, ZIP, Property …" at bounding box center [433, 205] width 866 height 955
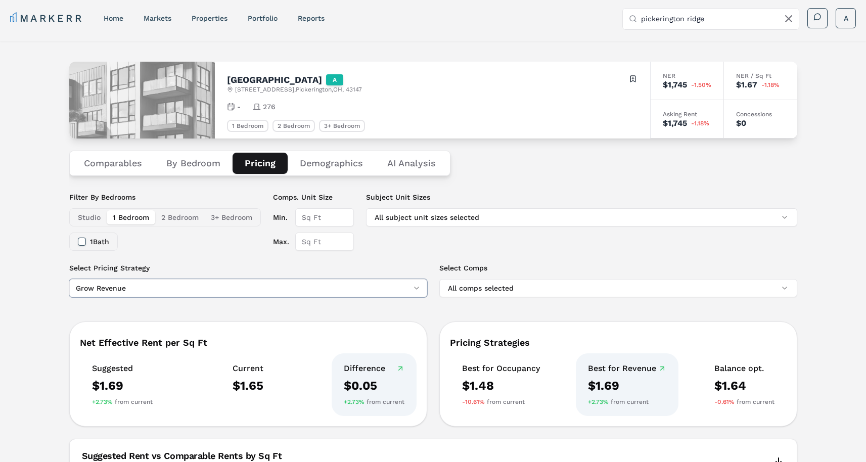
scroll to position [0, 0]
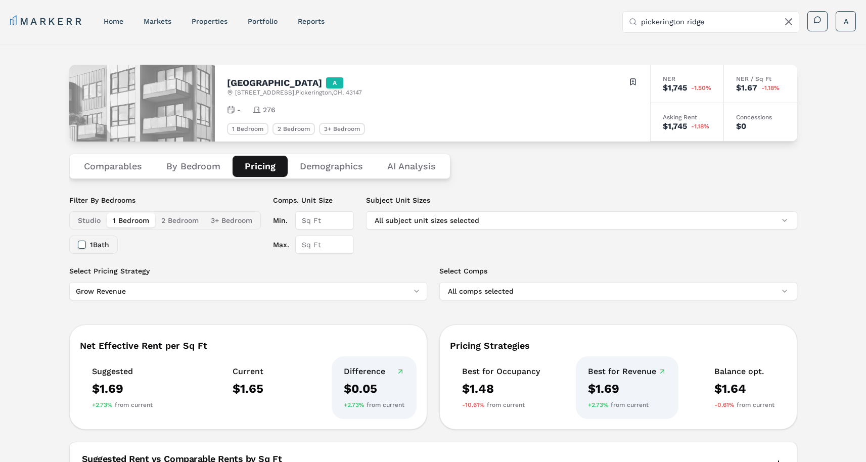
click at [103, 166] on button "Comparables" at bounding box center [113, 166] width 82 height 21
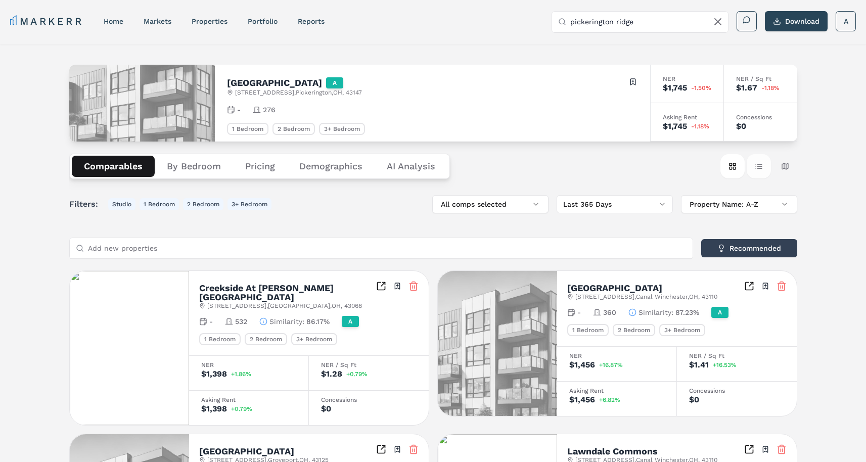
click at [757, 166] on button "Table view" at bounding box center [759, 166] width 24 height 24
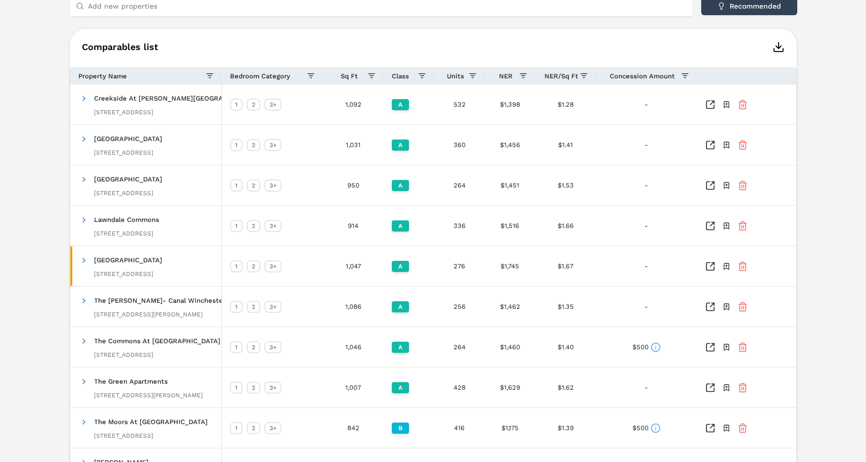
scroll to position [273, 0]
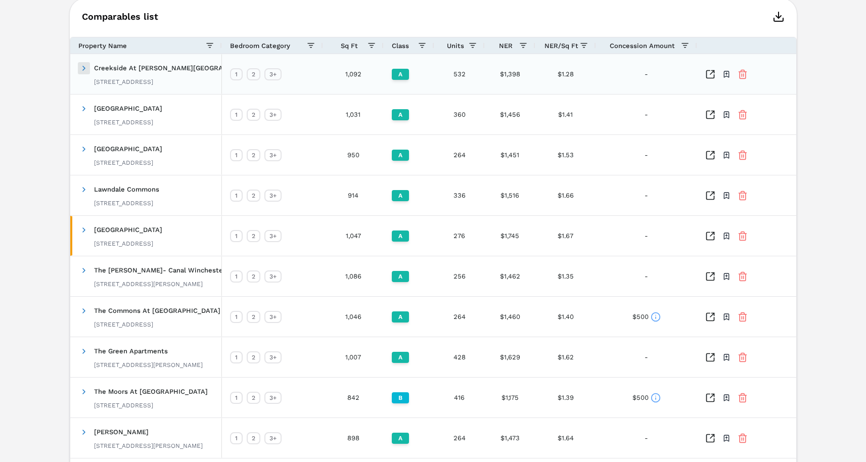
click at [85, 68] on span at bounding box center [84, 68] width 8 height 8
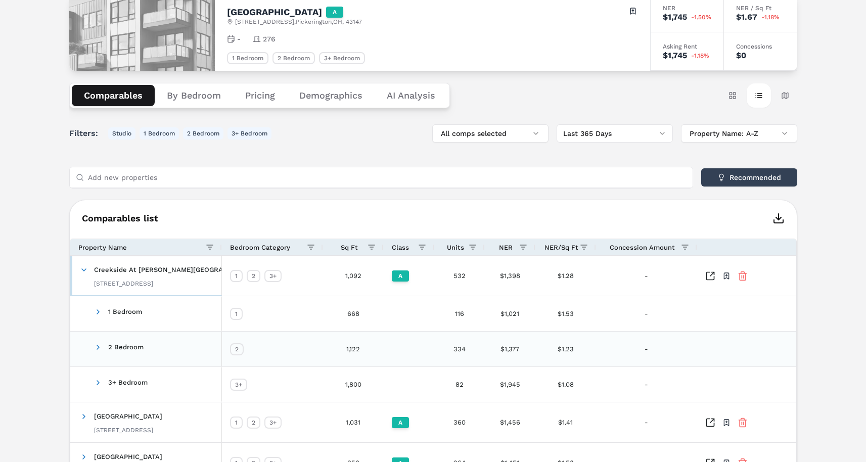
scroll to position [68, 0]
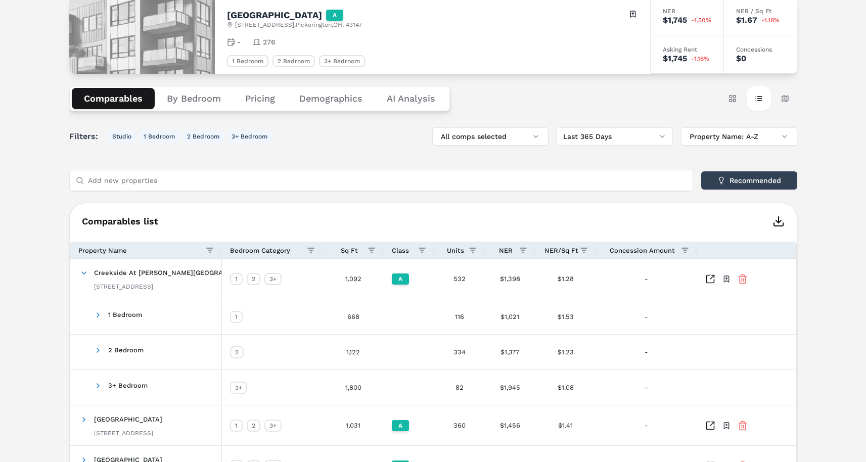
click at [775, 219] on icon "button" at bounding box center [779, 221] width 12 height 12
click at [779, 227] on icon "button" at bounding box center [779, 221] width 12 height 12
click at [412, 99] on div "[GEOGRAPHIC_DATA] A [STREET_ADDRESS] Toggle portfolio menu - 276 1 Bedroom 2 Be…" at bounding box center [433, 396] width 728 height 814
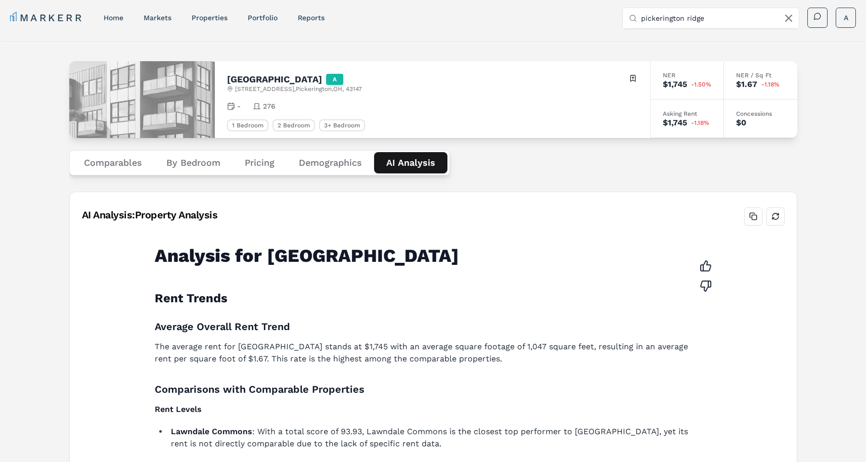
scroll to position [0, 0]
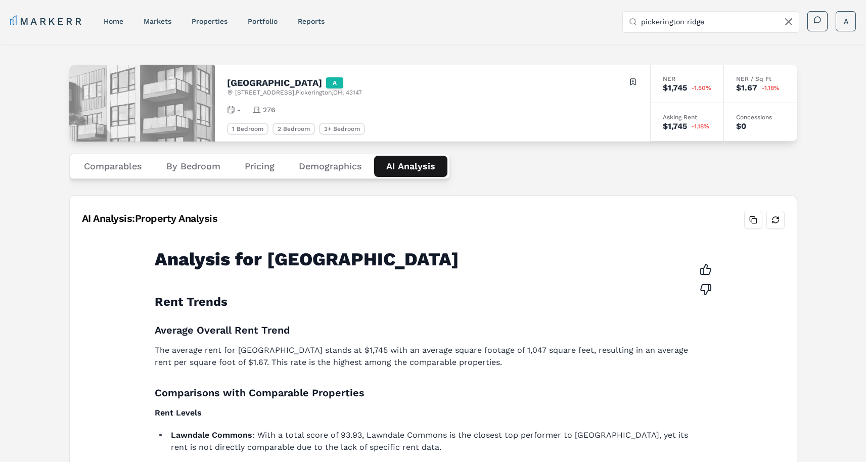
click at [115, 173] on button "Comparables" at bounding box center [113, 166] width 82 height 21
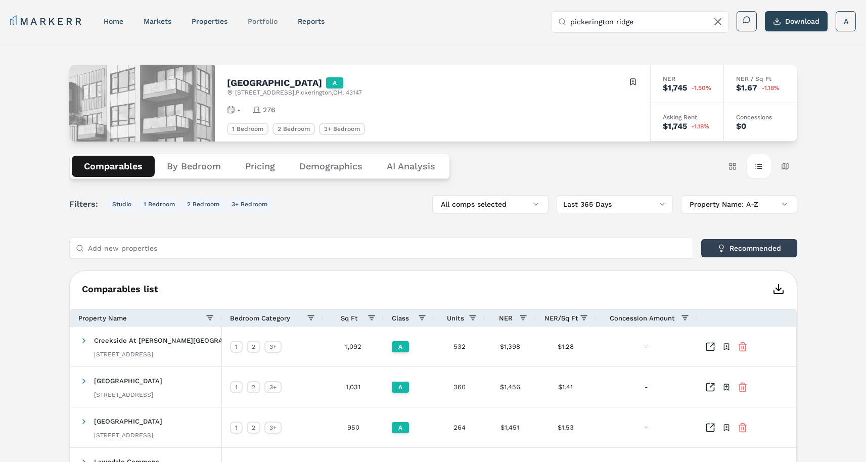
click at [261, 23] on link "Portfolio" at bounding box center [263, 21] width 30 height 8
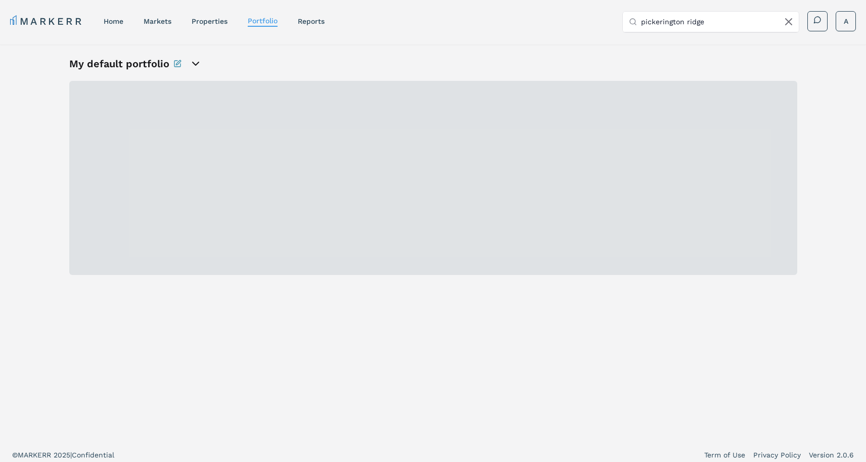
click at [195, 62] on icon "open portfolio options" at bounding box center [196, 64] width 12 height 12
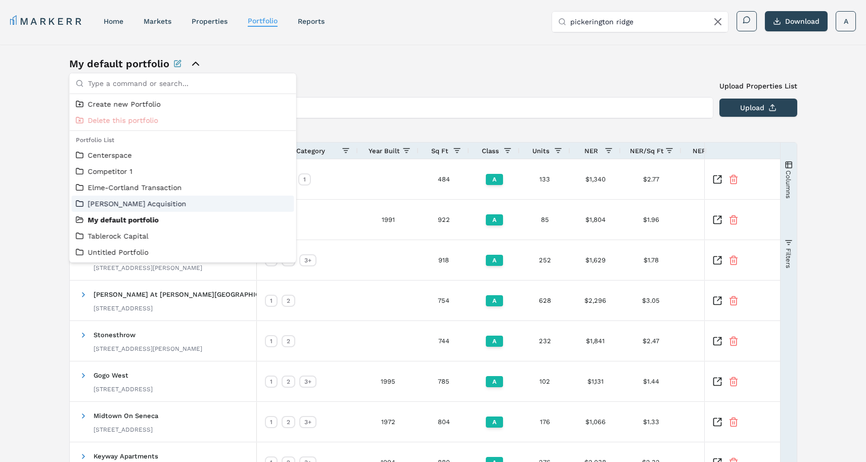
click at [151, 200] on link "[PERSON_NAME] Acquisition" at bounding box center [183, 204] width 214 height 10
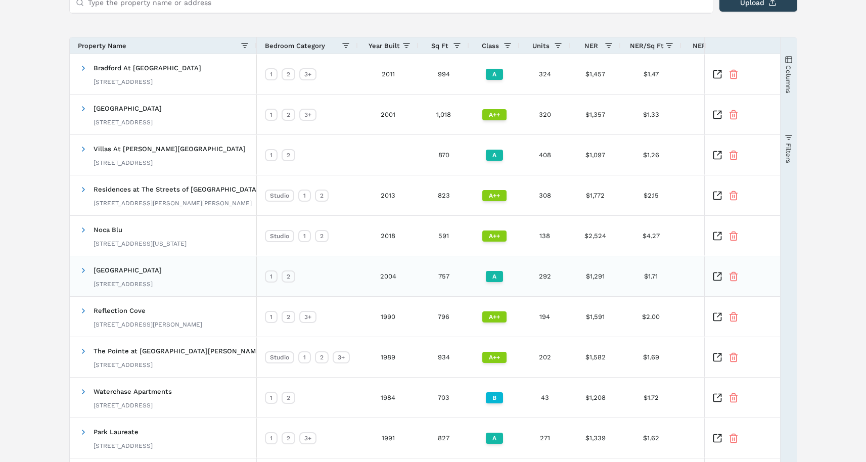
scroll to position [70, 0]
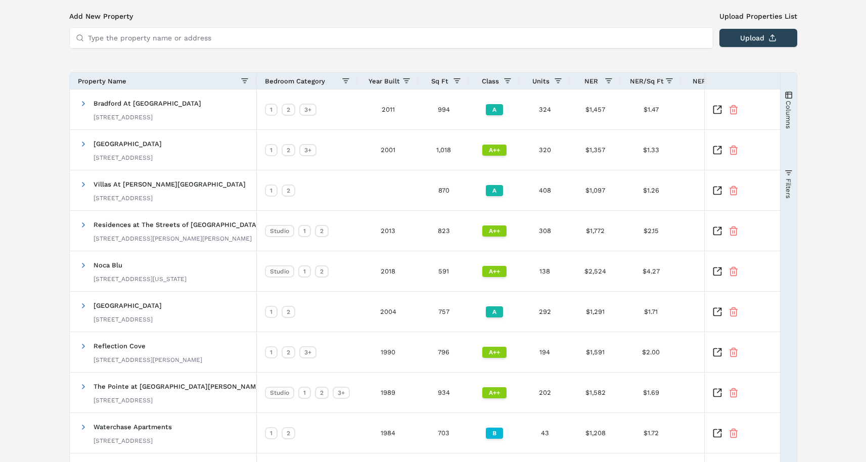
click at [155, 40] on input "Type the property name or address" at bounding box center [397, 38] width 619 height 20
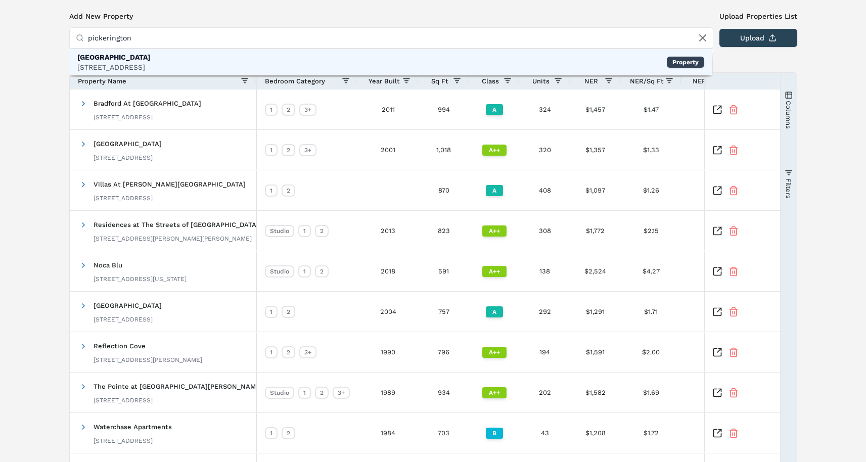
type input "pickerington"
click at [146, 66] on div "[STREET_ADDRESS]" at bounding box center [113, 67] width 73 height 10
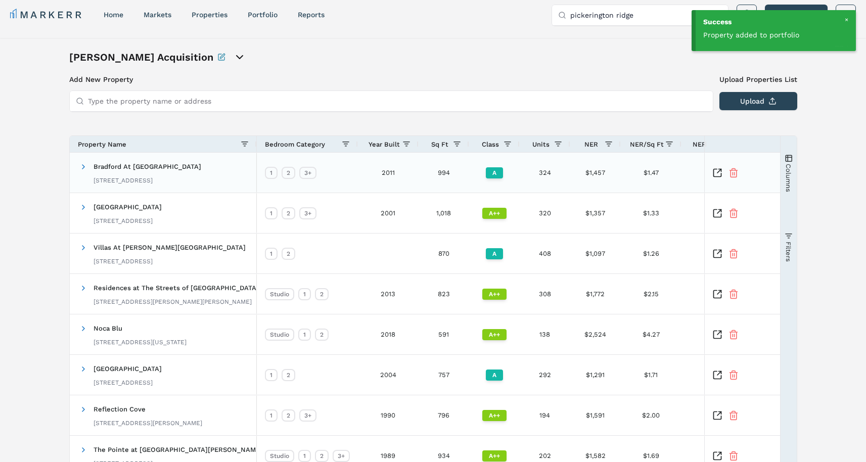
scroll to position [0, 0]
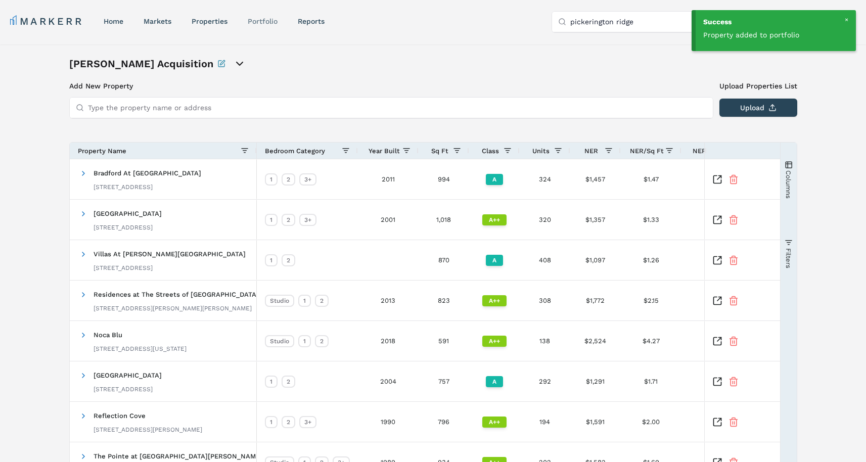
click at [249, 21] on nav "MARKERR home markets properties Portfolio reports" at bounding box center [167, 21] width 315 height 14
click at [262, 18] on link "Portfolio" at bounding box center [263, 21] width 30 height 8
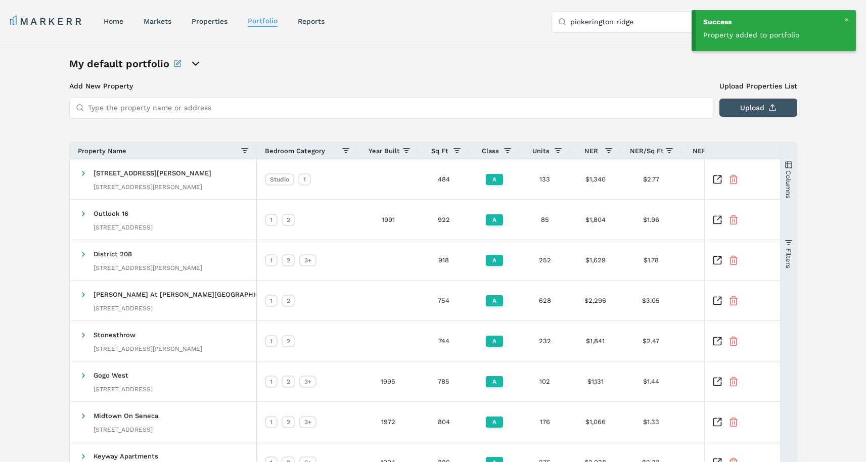
click at [770, 100] on button "Upload" at bounding box center [759, 108] width 78 height 18
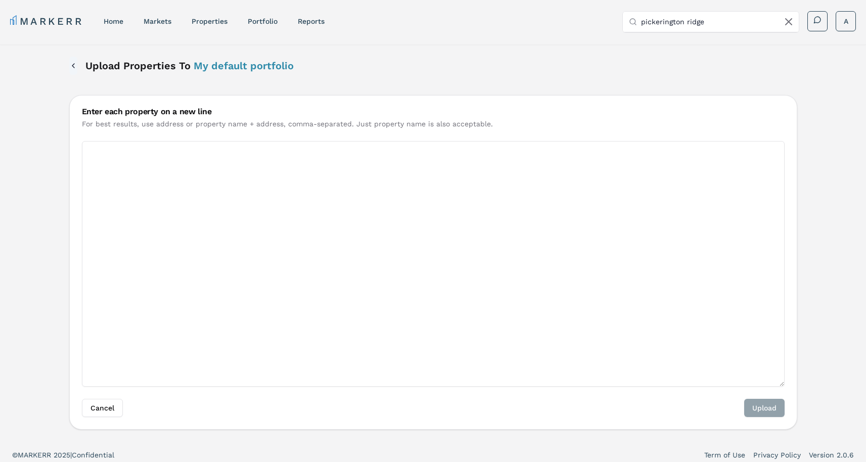
click at [75, 65] on button "Back" at bounding box center [73, 66] width 8 height 18
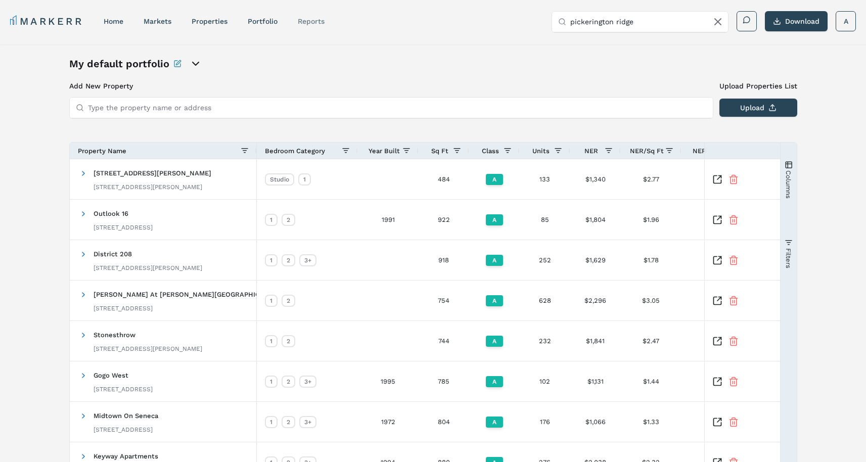
click at [305, 22] on link "reports" at bounding box center [311, 21] width 27 height 8
select select "-release_date"
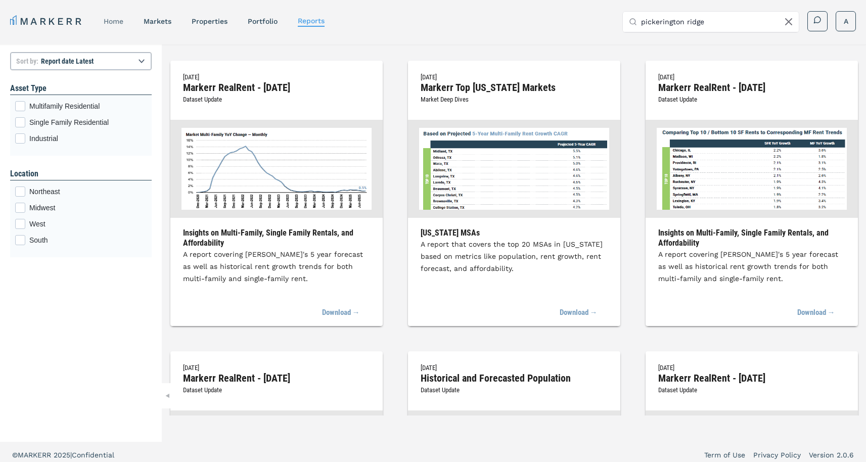
click at [119, 23] on link "home" at bounding box center [114, 21] width 20 height 8
